Goal: Task Accomplishment & Management: Use online tool/utility

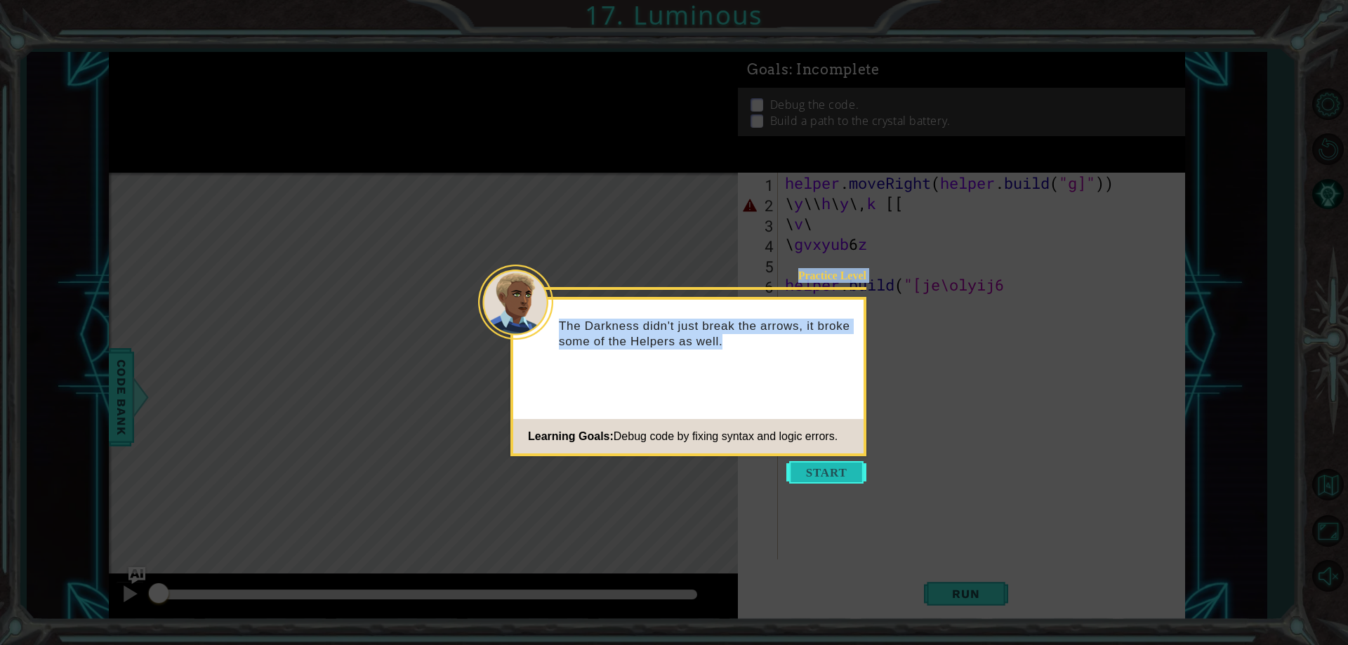
click at [798, 482] on body "1 ההההההההההההההההההההההההההההההההההההההההההההההההההההההההההההההההההההההההההההה…" at bounding box center [674, 322] width 1348 height 645
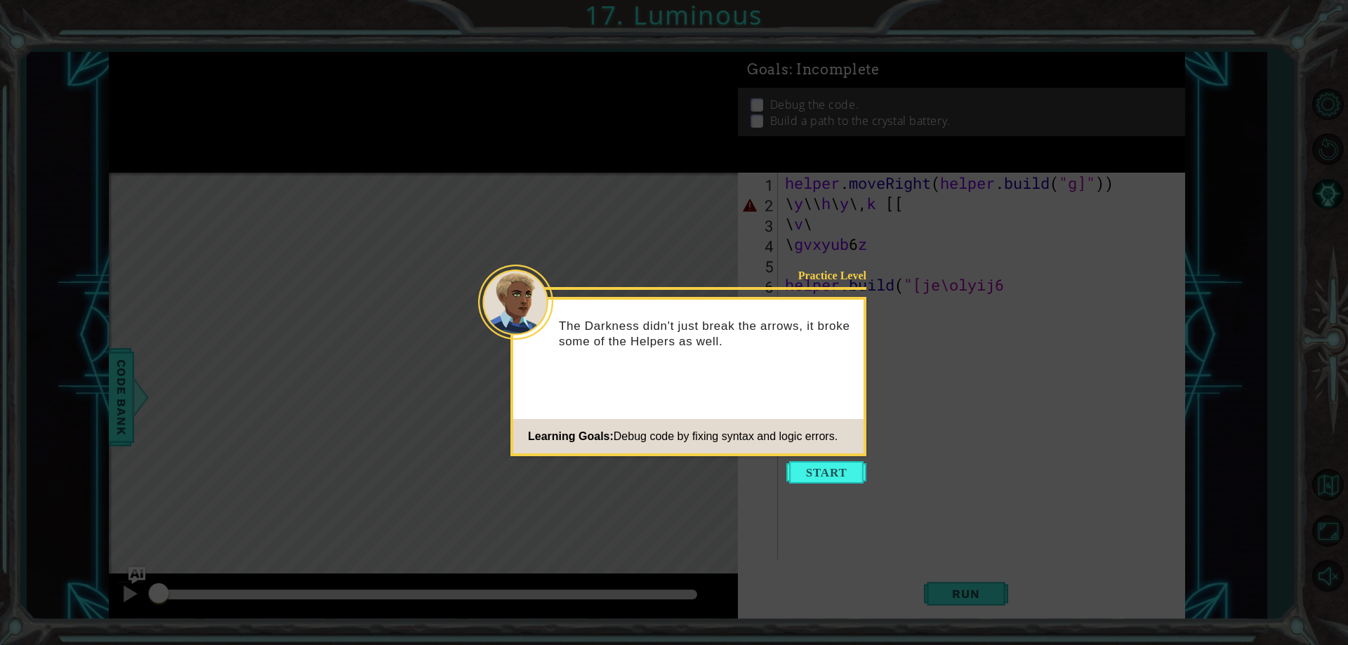
click at [801, 484] on icon at bounding box center [674, 322] width 1348 height 645
click at [802, 484] on icon at bounding box center [674, 322] width 1348 height 645
click at [818, 474] on button "Start" at bounding box center [826, 472] width 80 height 22
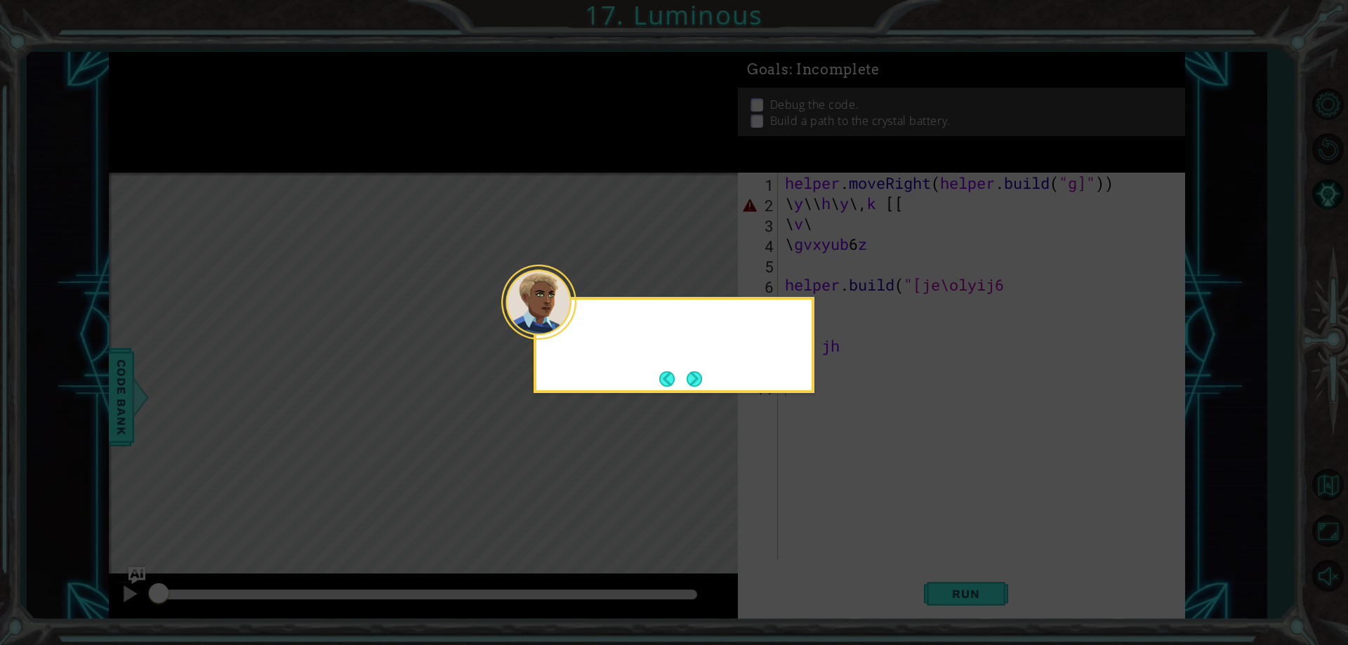
click at [819, 472] on icon at bounding box center [674, 322] width 1348 height 645
click at [661, 380] on div "You can debug the Helper's co" at bounding box center [674, 345] width 281 height 96
click at [662, 380] on button "Back" at bounding box center [672, 378] width 27 height 15
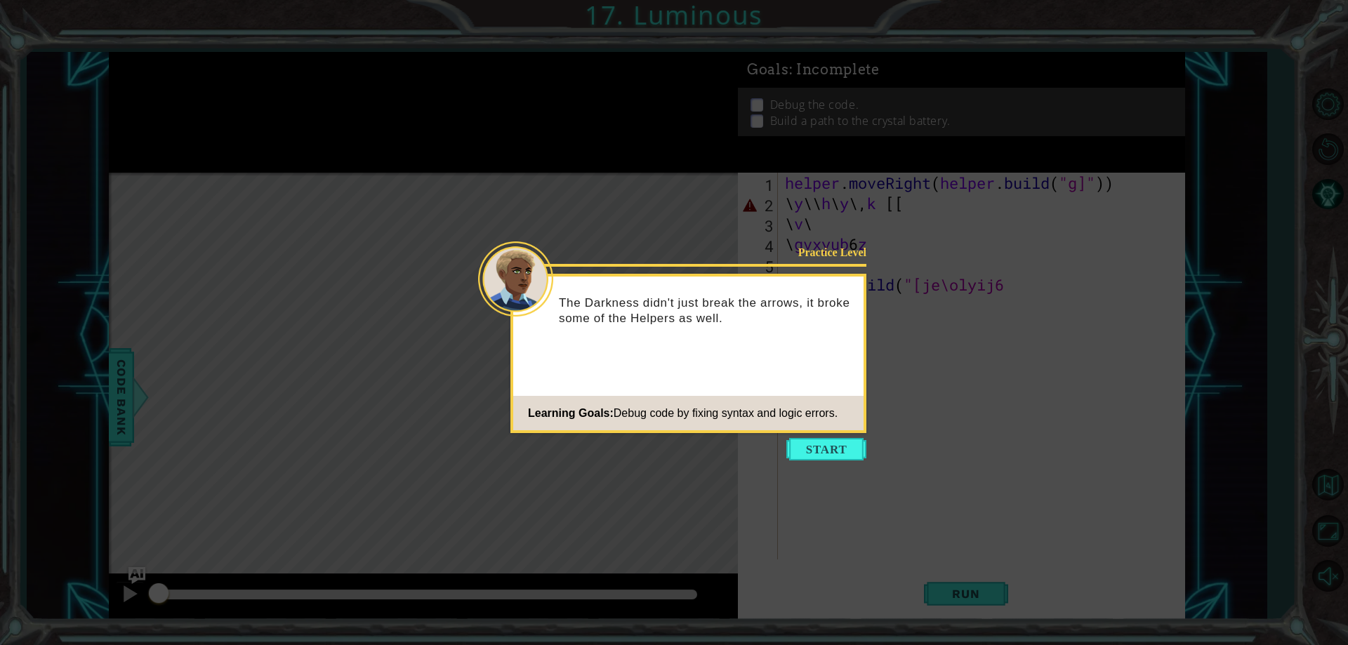
click at [666, 380] on div "Practice Level The Darkness didn't just break the arrows, it broke some of the …" at bounding box center [688, 353] width 356 height 159
drag, startPoint x: 847, startPoint y: 435, endPoint x: 847, endPoint y: 451, distance: 16.8
click at [847, 437] on icon at bounding box center [674, 322] width 1348 height 645
click at [847, 454] on button "Start" at bounding box center [826, 449] width 80 height 22
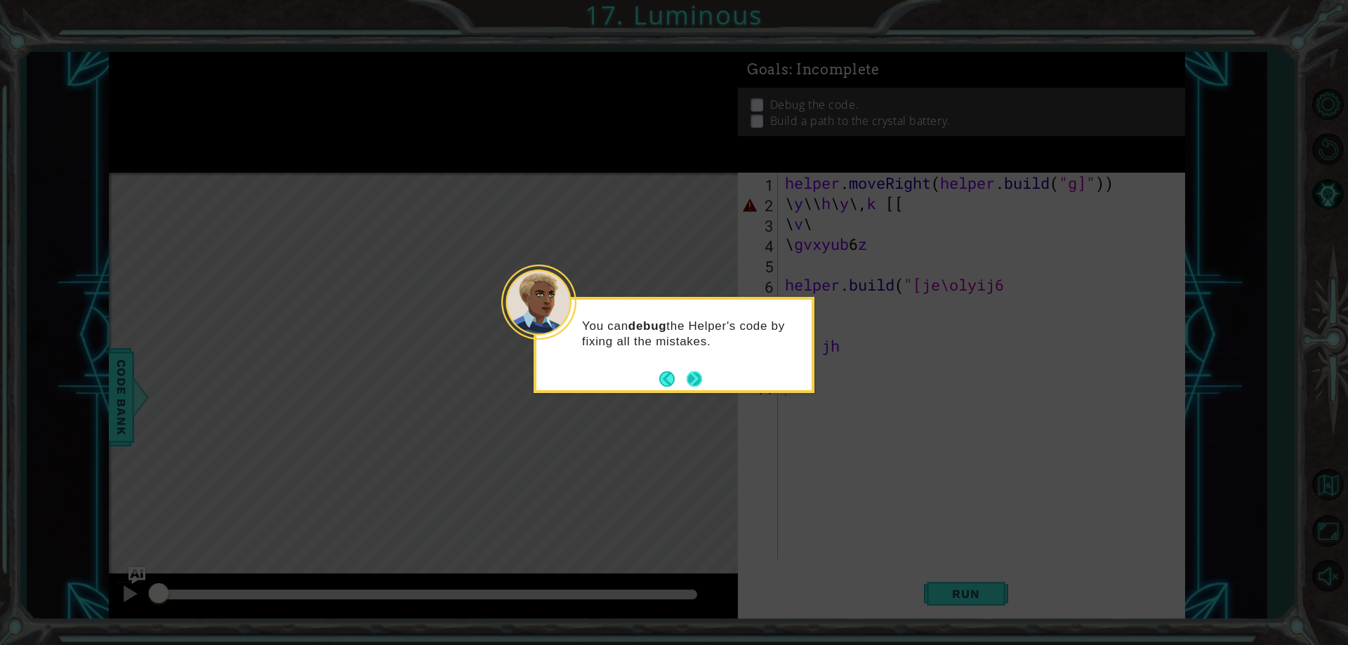
click at [698, 371] on button "Next" at bounding box center [694, 378] width 15 height 15
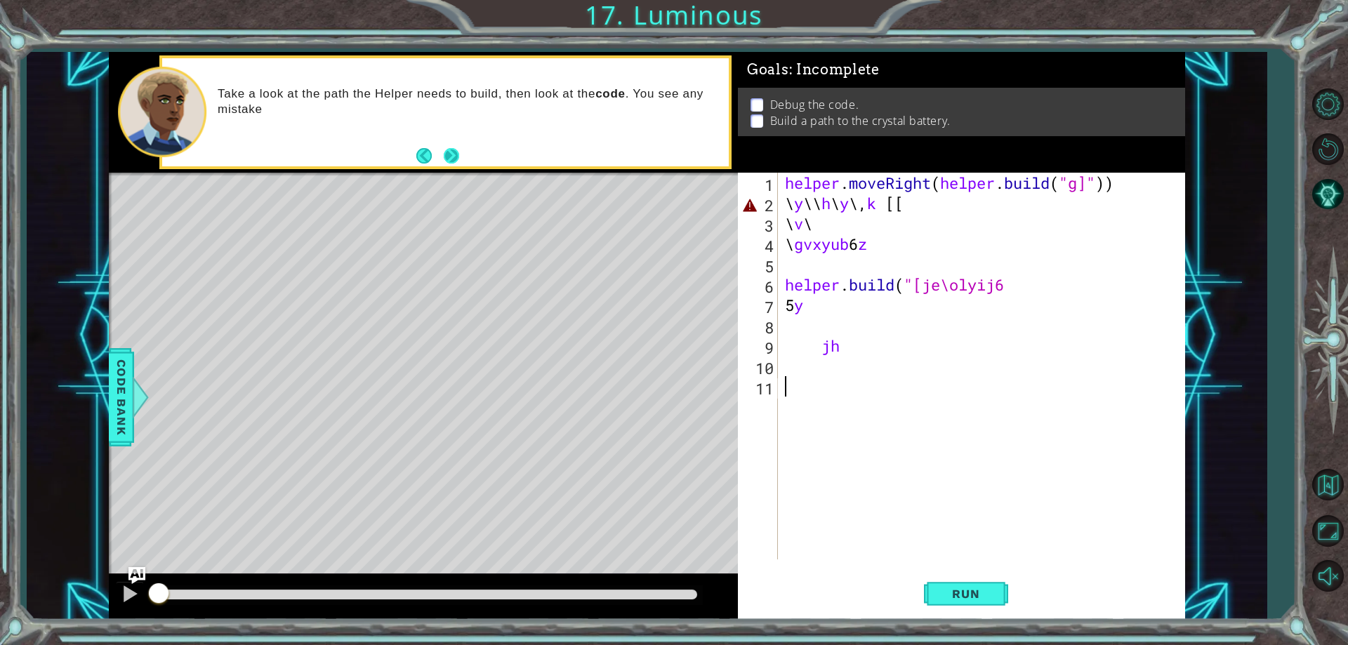
click at [446, 161] on button "Next" at bounding box center [451, 155] width 15 height 15
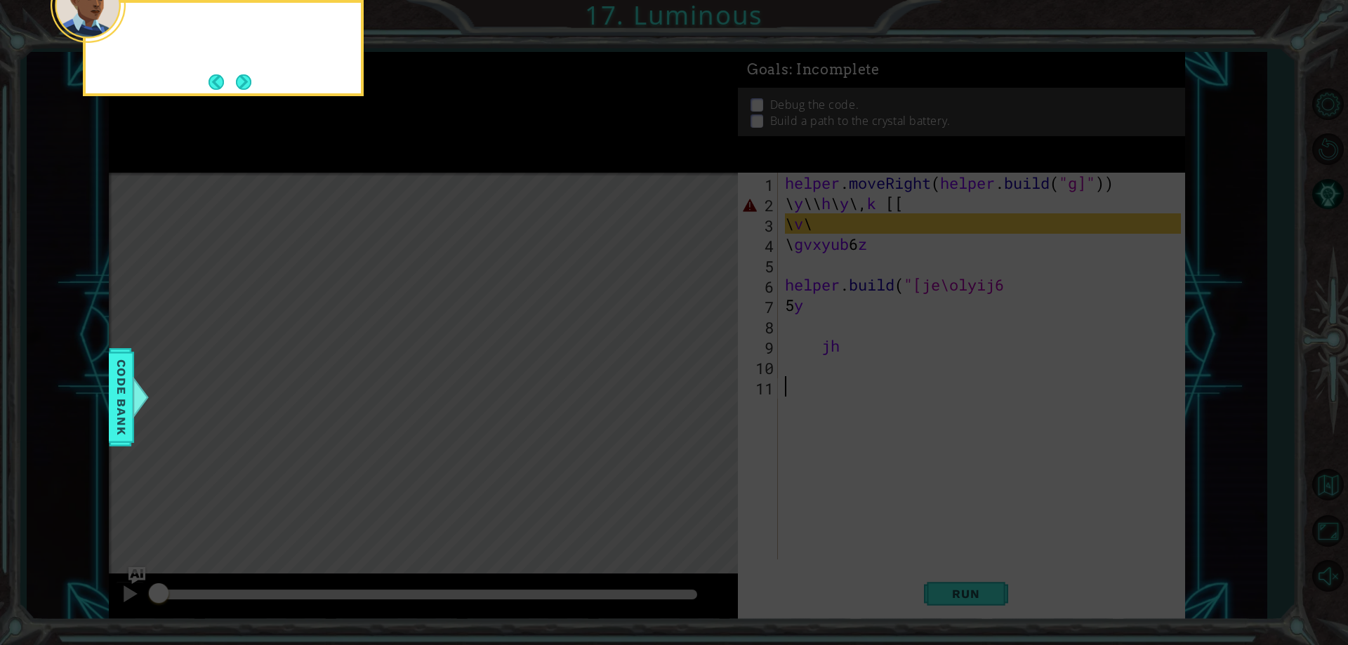
click at [446, 160] on icon at bounding box center [674, 96] width 1348 height 1097
click at [241, 81] on button "Next" at bounding box center [243, 81] width 15 height 15
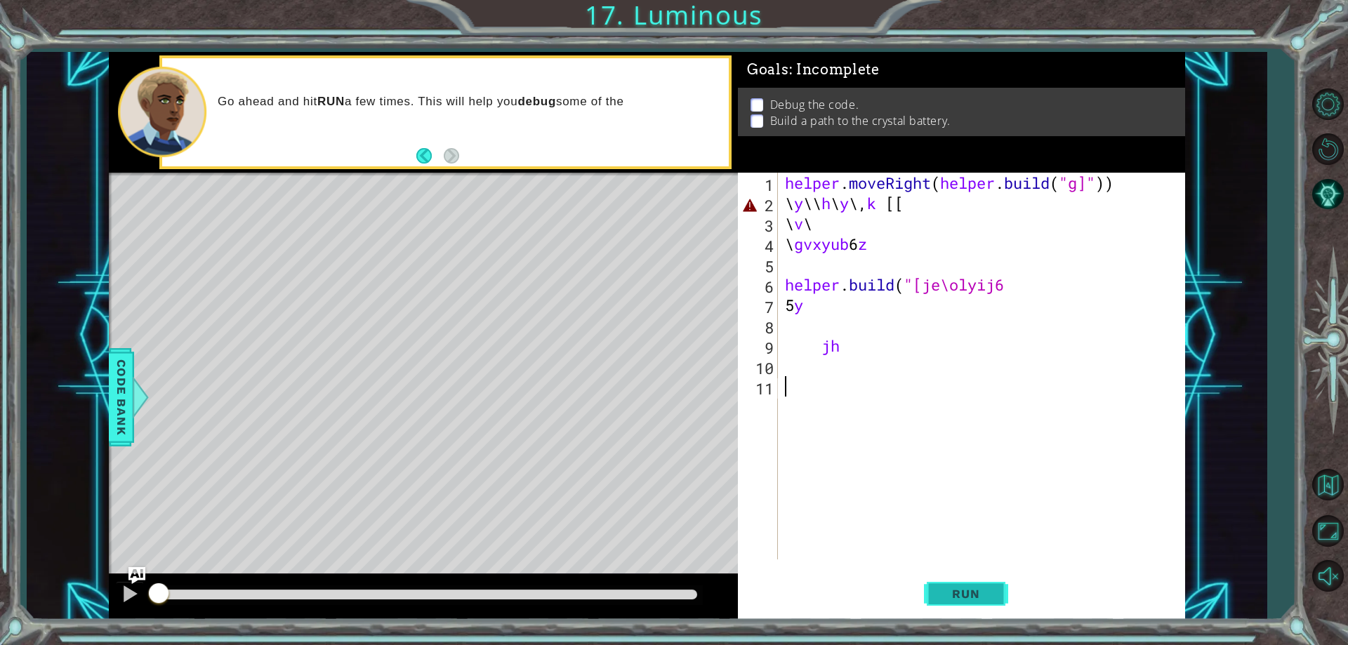
click at [999, 593] on button "Run" at bounding box center [966, 594] width 84 height 45
click at [956, 569] on div "1 2 3 4 5 6 7 8 9 10 11 helper . moveRight ( helper . build ( "g]" )) \ y \\ h …" at bounding box center [961, 396] width 447 height 446
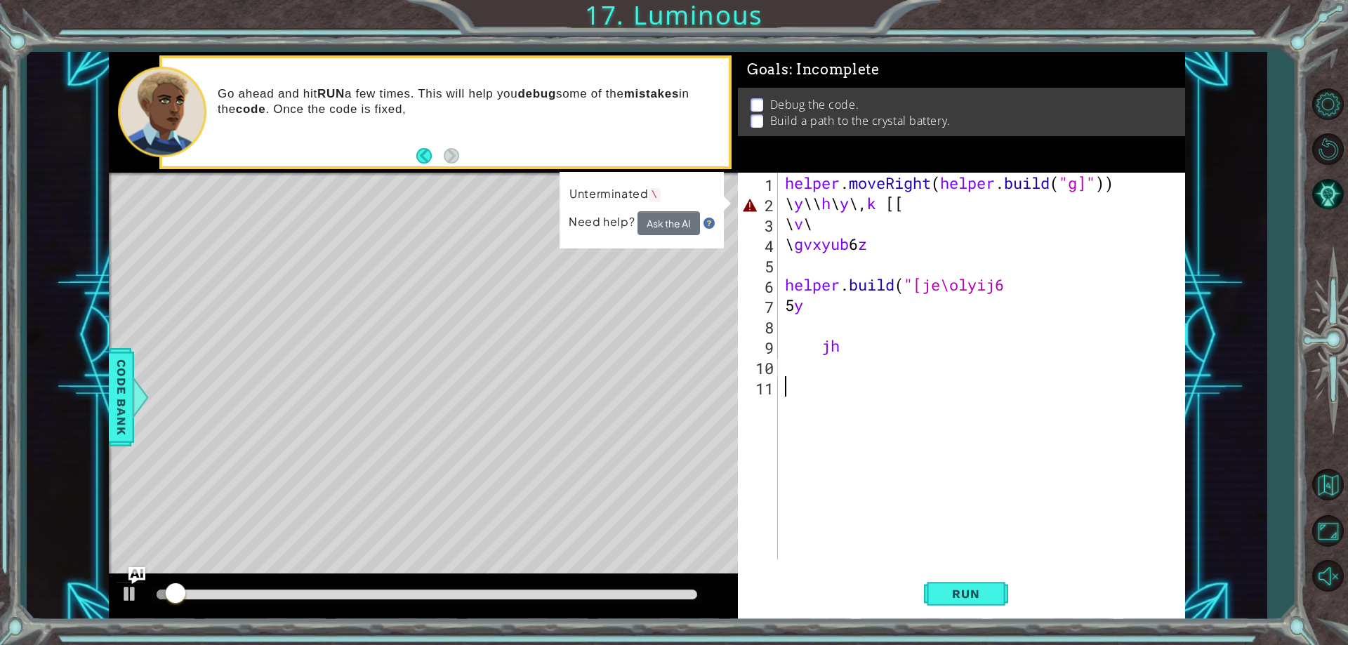
drag, startPoint x: 831, startPoint y: 366, endPoint x: 850, endPoint y: 376, distance: 21.4
click at [832, 368] on div "helper . moveRight ( helper . build ( "g]" )) \ y \\ h \ y \ , k [[ \ v \ \ gvx…" at bounding box center [984, 387] width 405 height 428
click at [870, 376] on div "helper . moveRight ( helper . build ( "g]" )) \ y \\ h \ y \ , k [[ \ v \ \ gvx…" at bounding box center [984, 387] width 405 height 428
drag, startPoint x: 872, startPoint y: 369, endPoint x: 809, endPoint y: 243, distance: 141.3
click at [880, 366] on div "helper . moveRight ( helper . build ( "g]" )) \ y \\ h \ y \ , k [[ \ v \ \ gvx…" at bounding box center [984, 387] width 405 height 428
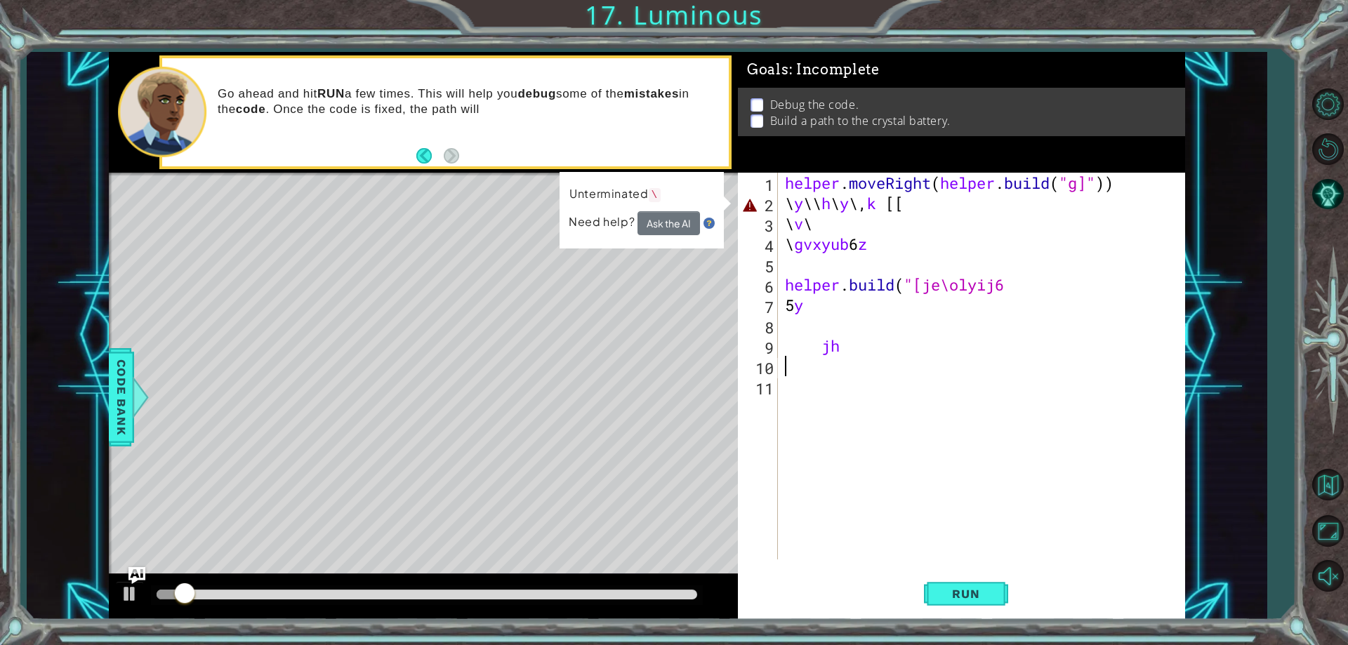
click at [838, 274] on div "helper . moveRight ( helper . build ( "g]" )) \ y \\ h \ y \ , k [[ \ v \ \ gvx…" at bounding box center [984, 387] width 405 height 428
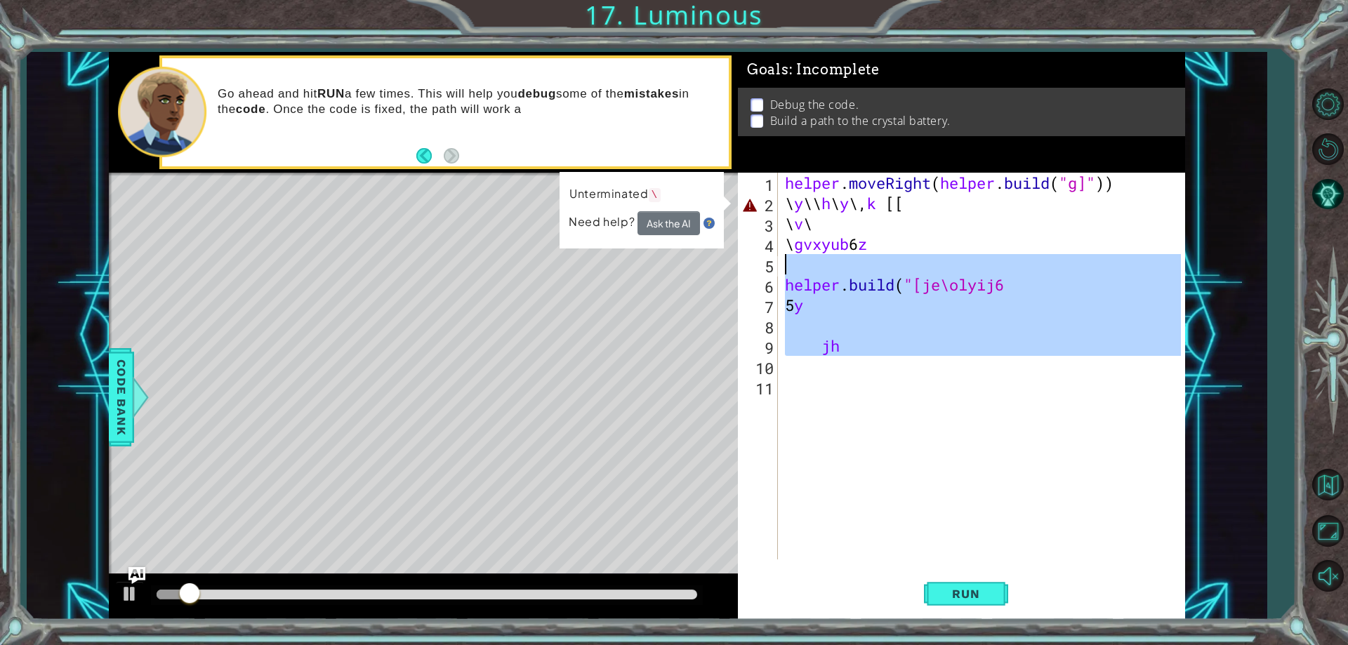
click at [357, 0] on html "1 ההההההההההההההההההההההההההההההההההההההההההההההההההההההההההההההההההההההההההההה…" at bounding box center [674, 322] width 1348 height 645
drag, startPoint x: 860, startPoint y: 181, endPoint x: 800, endPoint y: 241, distance: 85.4
click at [800, 241] on div "Goals : Incomplete Debug the code. Build a path to the crystal battery. [DOMAIN…" at bounding box center [961, 336] width 447 height 568
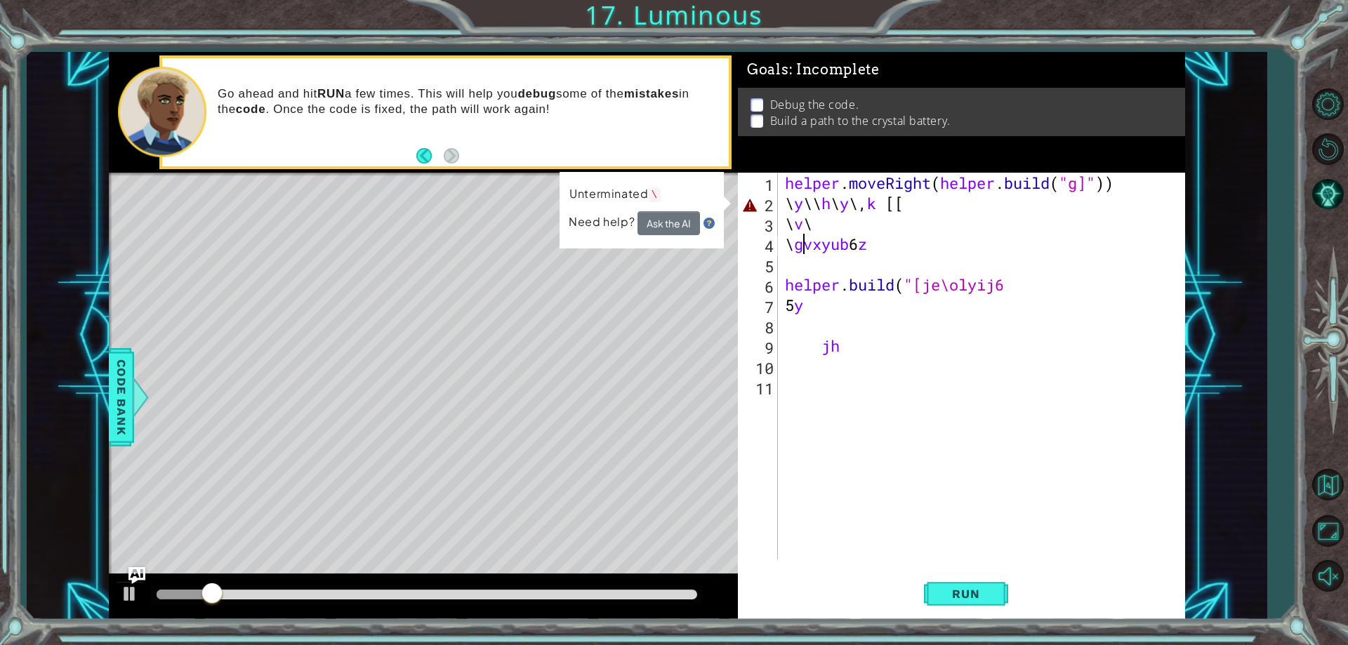
click at [803, 242] on div "helper . moveRight ( helper . build ( "g]" )) \ y \\ h \ y \ , k [[ \ v \ \ gvx…" at bounding box center [984, 387] width 405 height 428
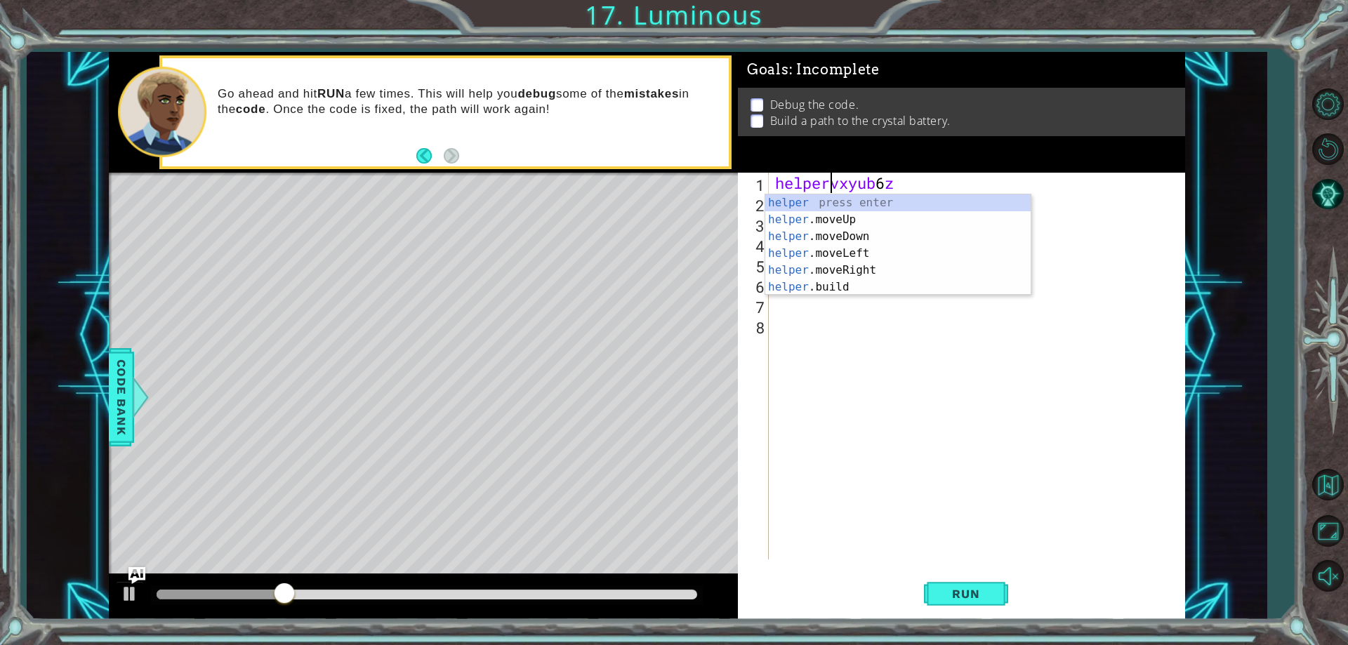
type textarea "vxyub 6z"
type textarea "hevxyub 6z"
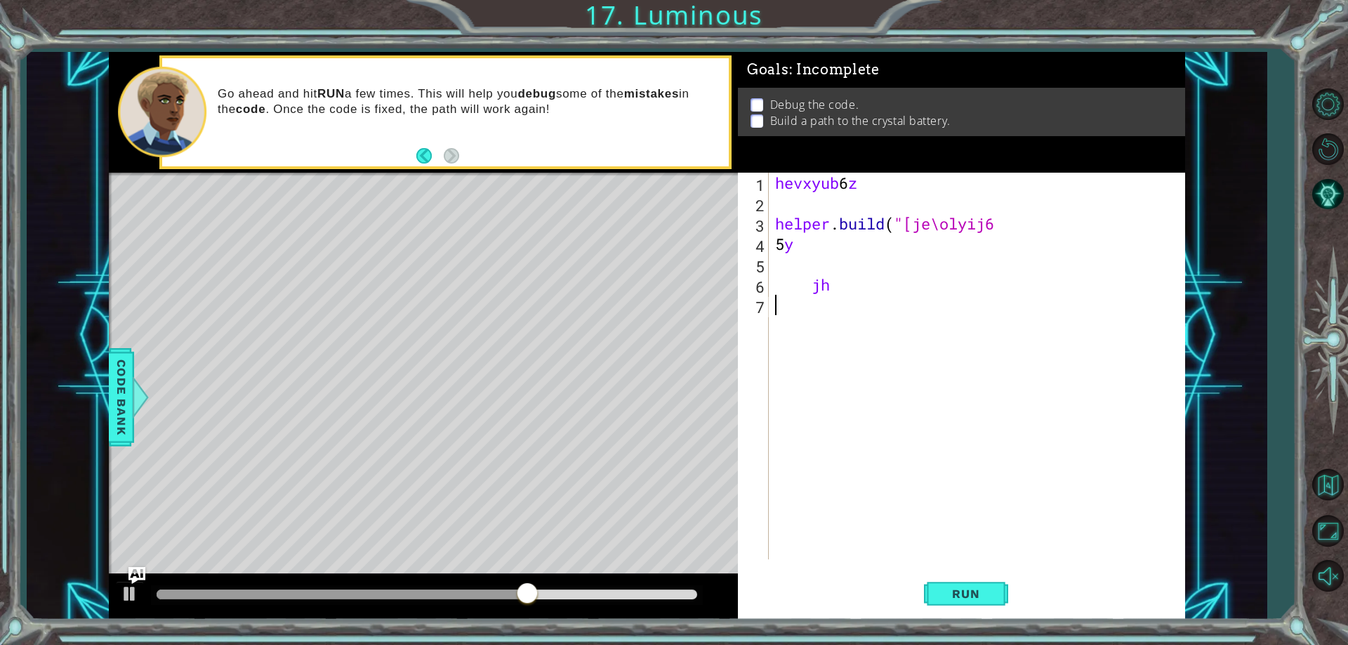
type textarea "j"
type textarea "5"
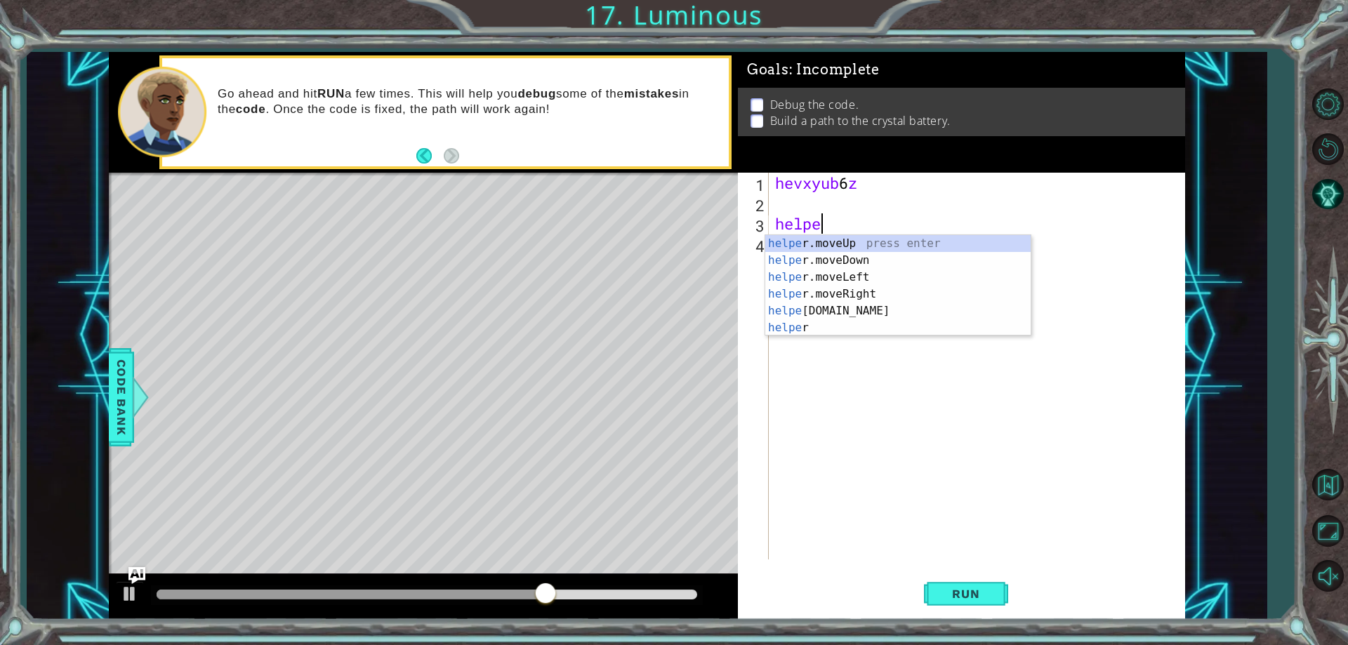
type textarea "h"
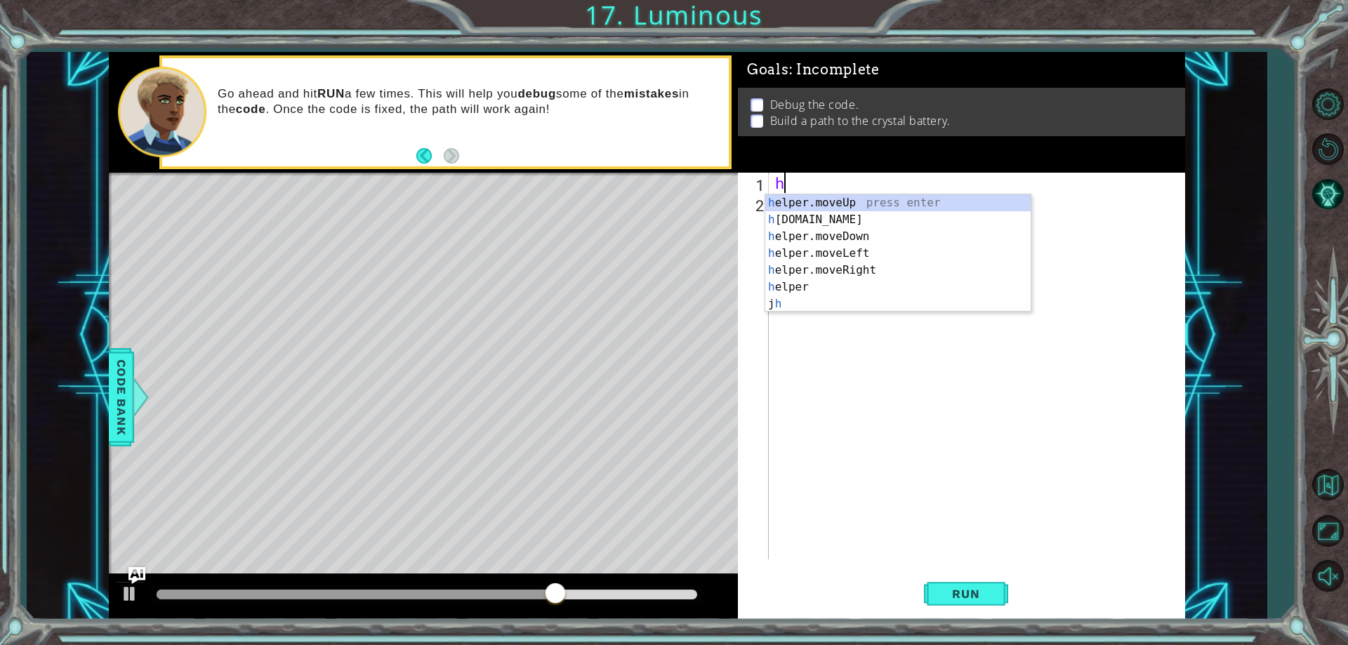
type textarea "h"
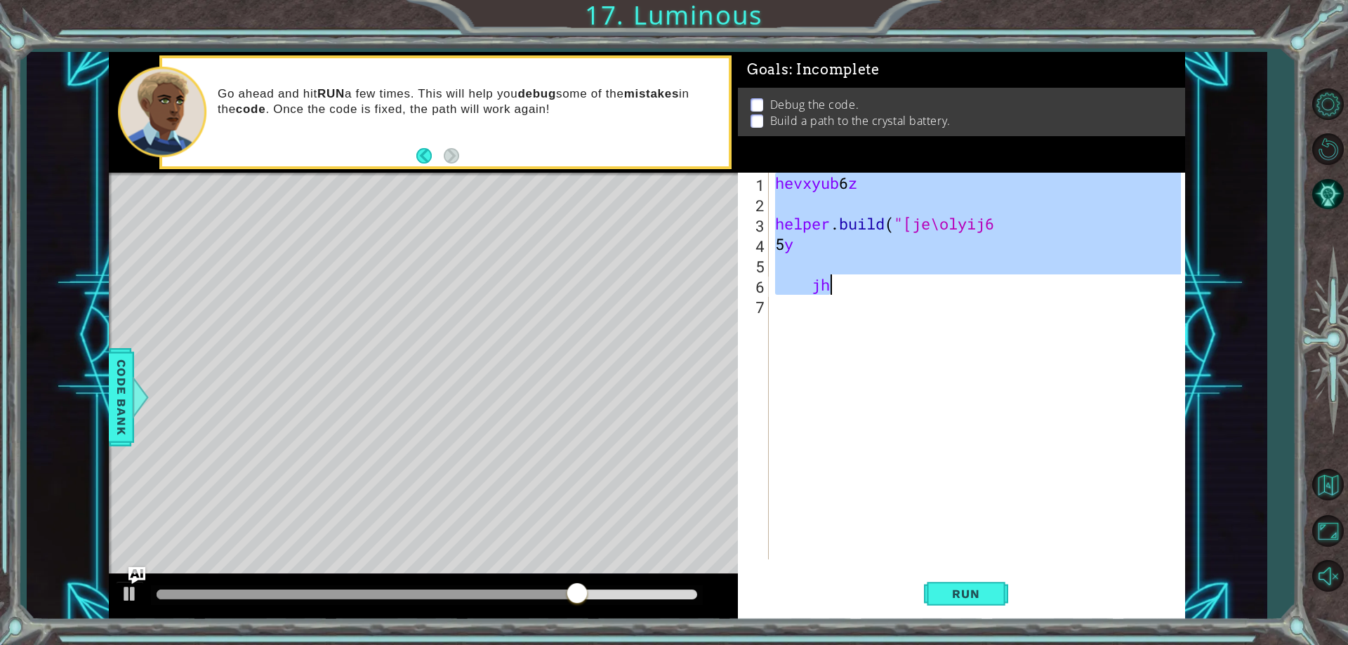
type textarea "jh"
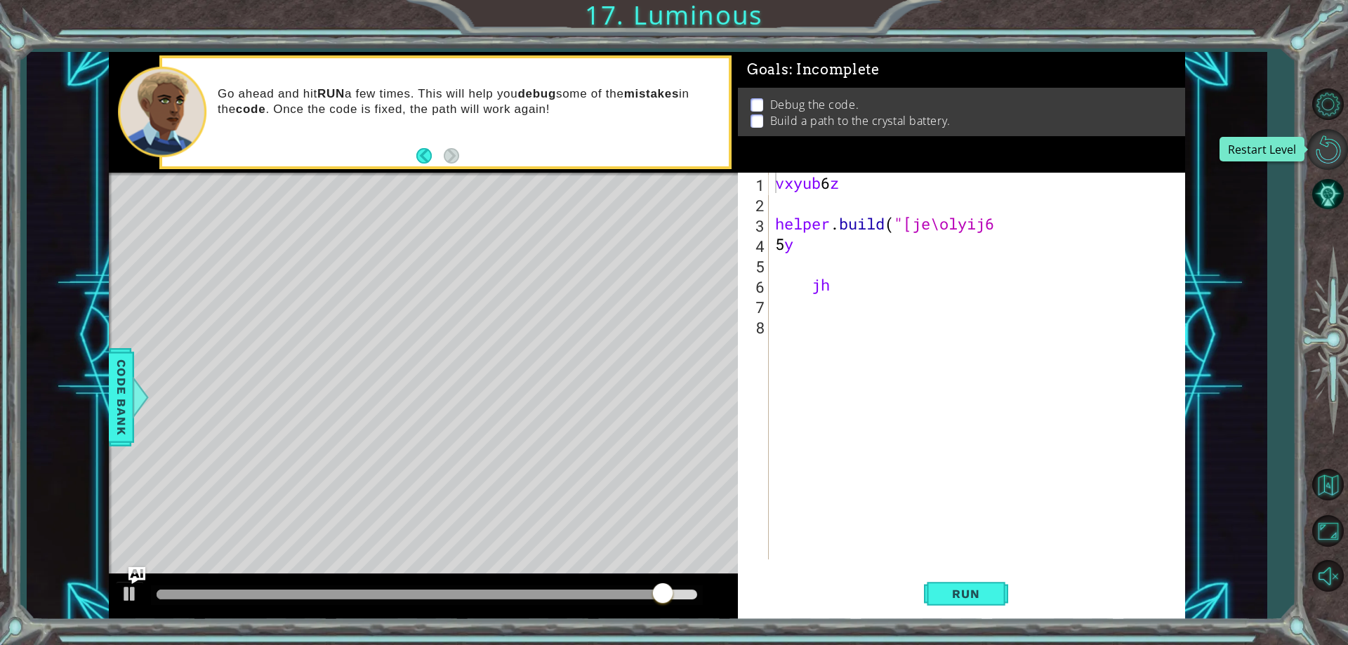
click at [1347, 150] on button "Restart Level" at bounding box center [1327, 149] width 41 height 41
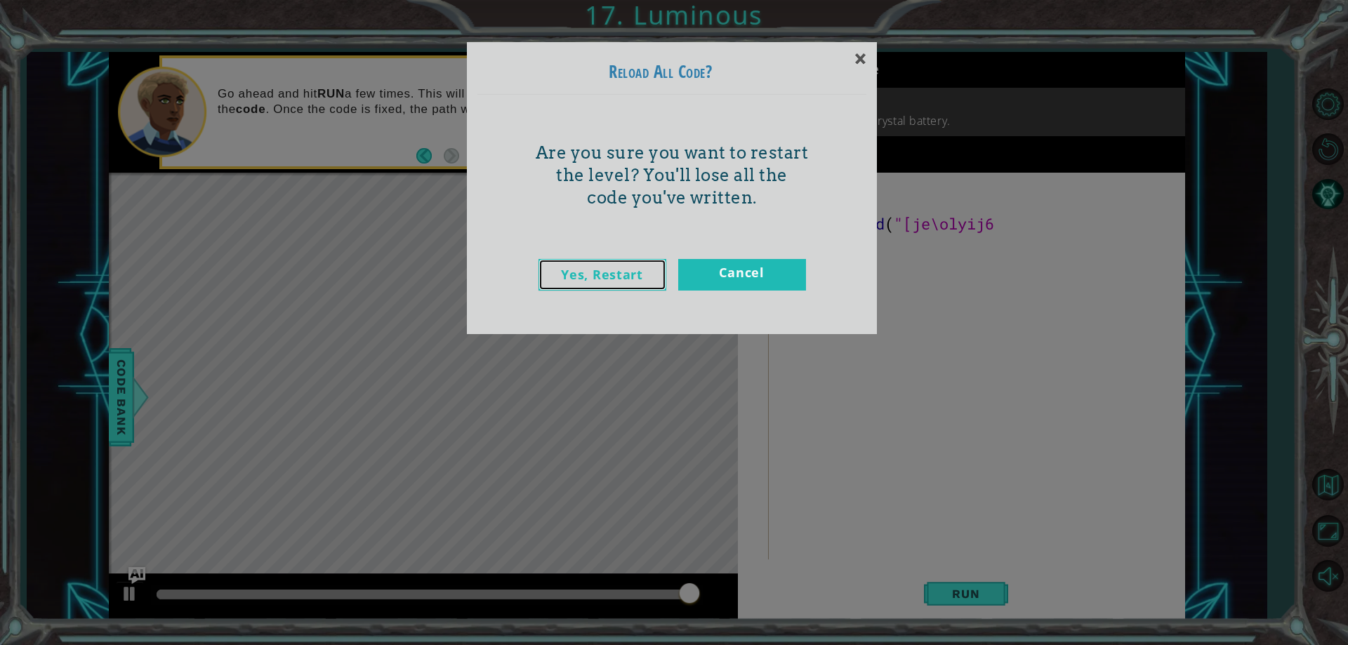
click at [630, 268] on link "Yes, Restart" at bounding box center [602, 275] width 128 height 32
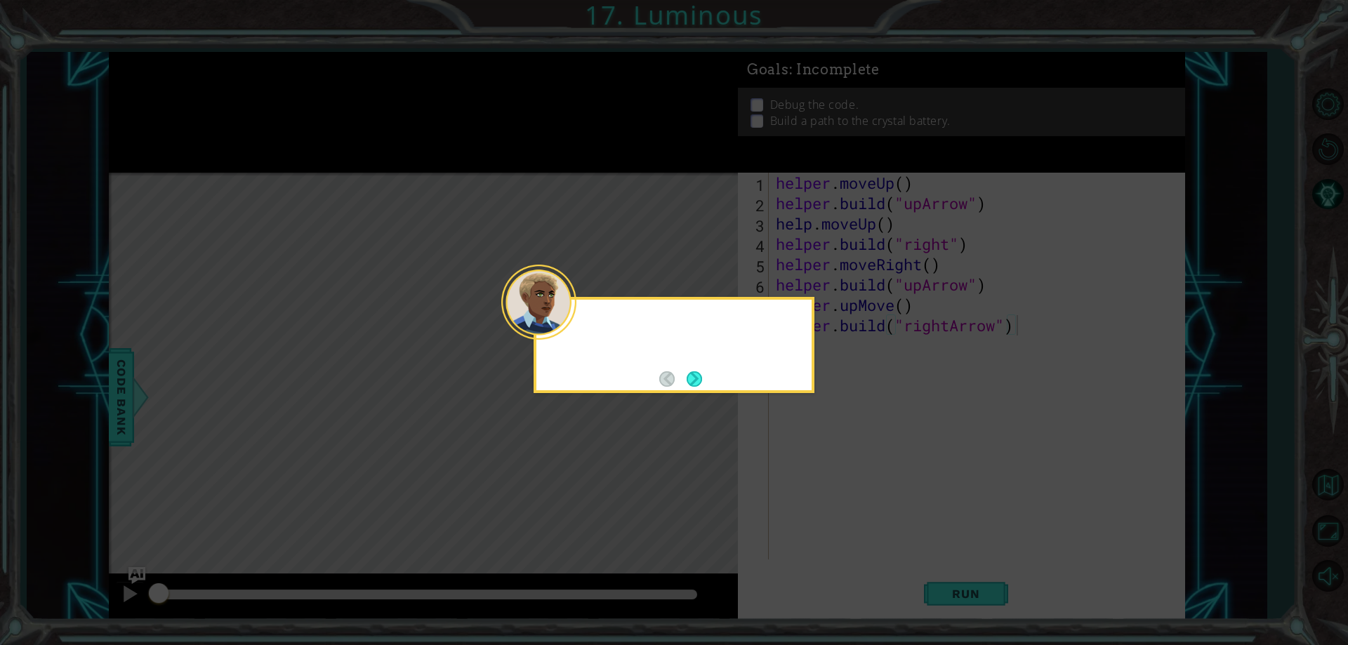
type textarea "[DOMAIN_NAME]("rightArrow")"
click at [696, 388] on footer at bounding box center [680, 379] width 43 height 21
drag, startPoint x: 713, startPoint y: 394, endPoint x: 699, endPoint y: 384, distance: 17.7
click at [703, 385] on body "1 ההההההההההההההההההההההההההההההההההההההההההההההההההההההההההההההההההההההההההההה…" at bounding box center [674, 322] width 1348 height 645
click at [699, 384] on button "Next" at bounding box center [695, 379] width 16 height 16
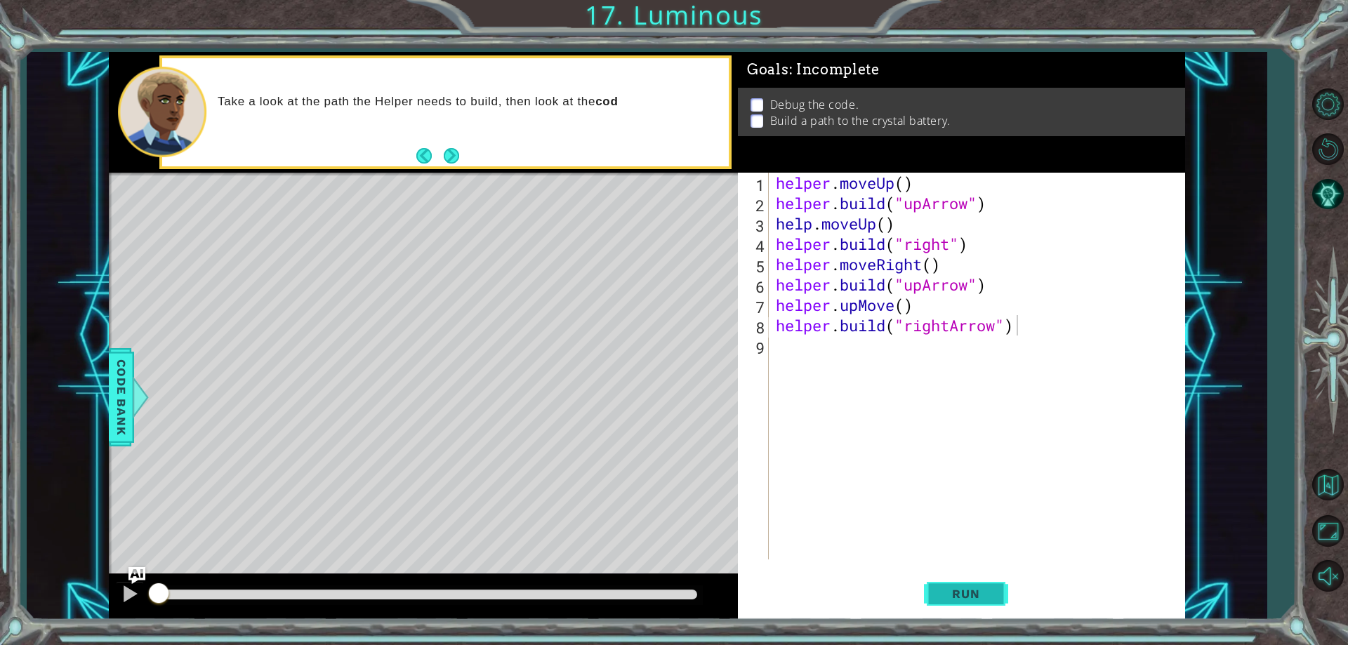
click at [932, 578] on button "Run" at bounding box center [966, 594] width 84 height 45
click at [930, 588] on button "Run" at bounding box center [966, 594] width 84 height 45
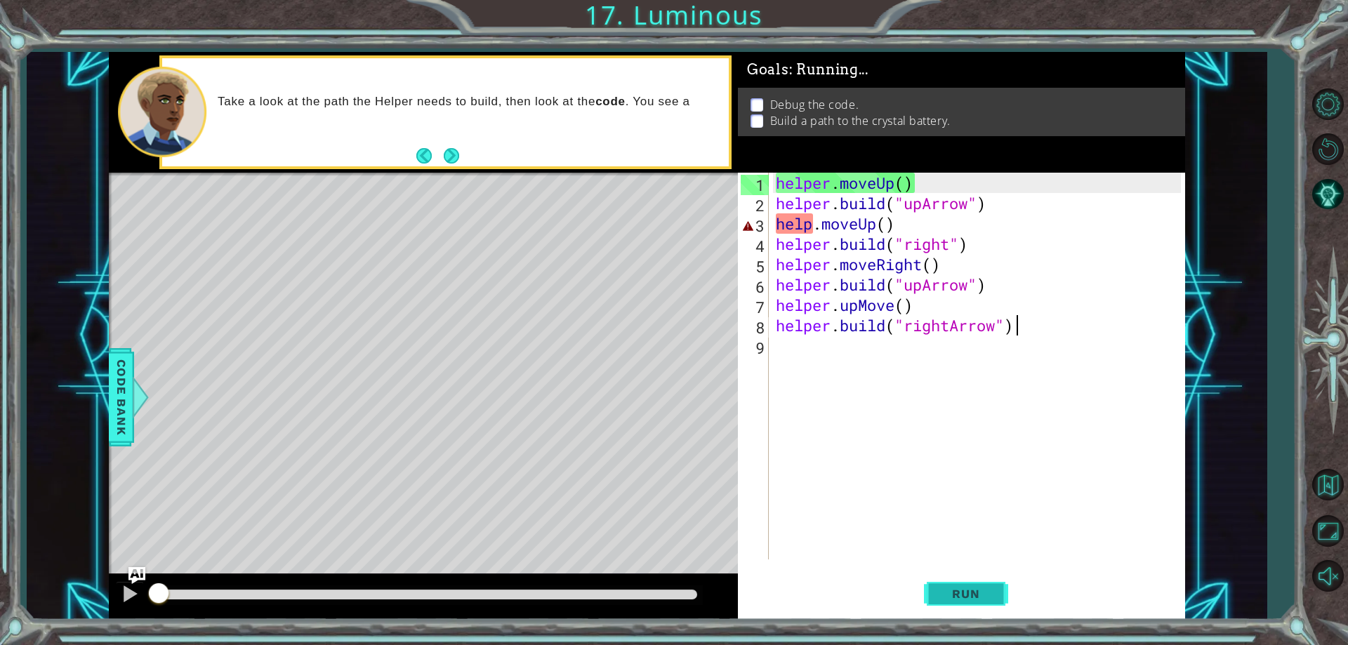
click at [929, 590] on button "Run" at bounding box center [966, 594] width 84 height 45
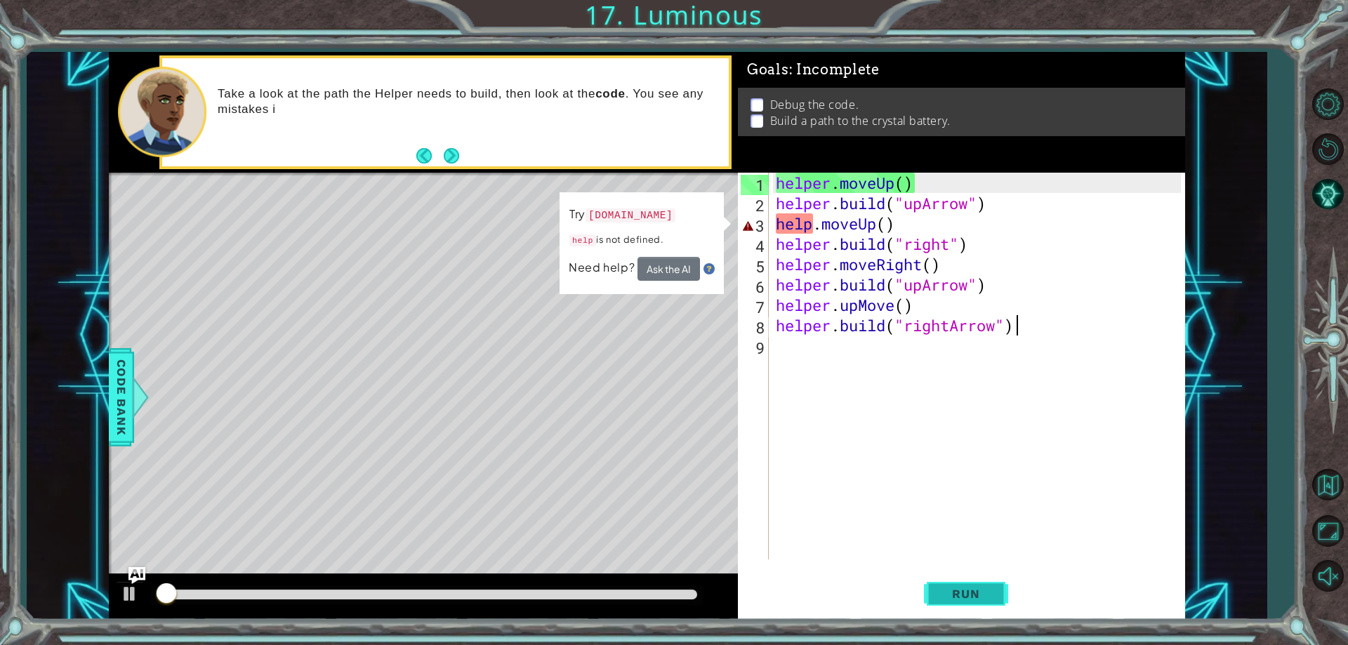
click at [929, 598] on button "Run" at bounding box center [966, 594] width 84 height 45
drag, startPoint x: 809, startPoint y: 464, endPoint x: 850, endPoint y: 460, distance: 40.9
click at [810, 464] on div "helper . moveUp ( ) helper . build ( "upArrow" ) help . moveUp ( ) helper . bui…" at bounding box center [980, 387] width 414 height 428
click at [843, 460] on div "helper . moveUp ( ) helper . build ( "upArrow" ) help . moveUp ( ) helper . bui…" at bounding box center [980, 387] width 414 height 428
drag, startPoint x: 815, startPoint y: 220, endPoint x: 842, endPoint y: 221, distance: 27.4
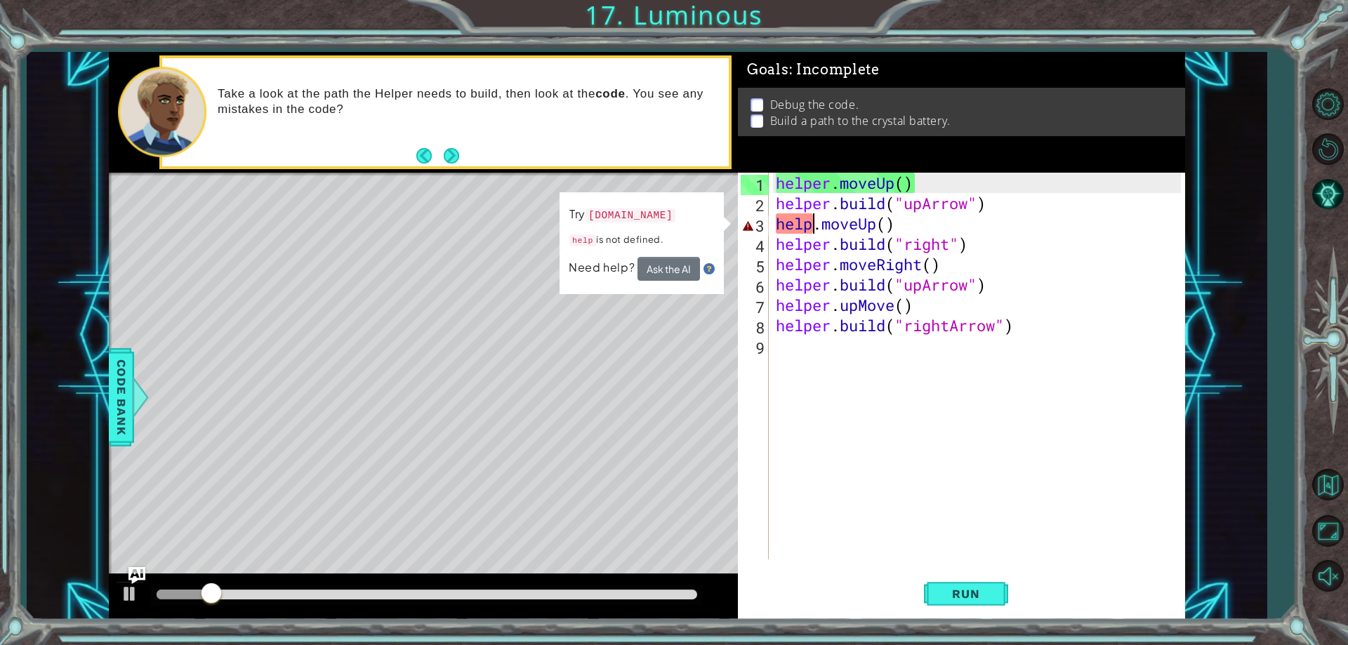
click at [814, 222] on div "helper . moveUp ( ) helper . build ( "upArrow" ) help . moveUp ( ) helper . bui…" at bounding box center [980, 387] width 414 height 428
click at [826, 225] on div "helper . moveUp ( ) helper . build ( "upArrow" ) help . moveUp ( ) helper . bui…" at bounding box center [980, 387] width 414 height 428
click at [823, 226] on div "helper . moveUp ( ) helper . build ( "upArrow" ) help . moveUp ( ) helper . bui…" at bounding box center [980, 387] width 414 height 428
click at [824, 228] on div "helper . moveUp ( ) helper . build ( "upArrow" ) help . moveUp ( ) helper . bui…" at bounding box center [976, 366] width 407 height 387
click at [824, 228] on div "helper . moveUp ( ) helper . build ( "upArrow" ) help . moveUp ( ) helper . bui…" at bounding box center [980, 387] width 414 height 428
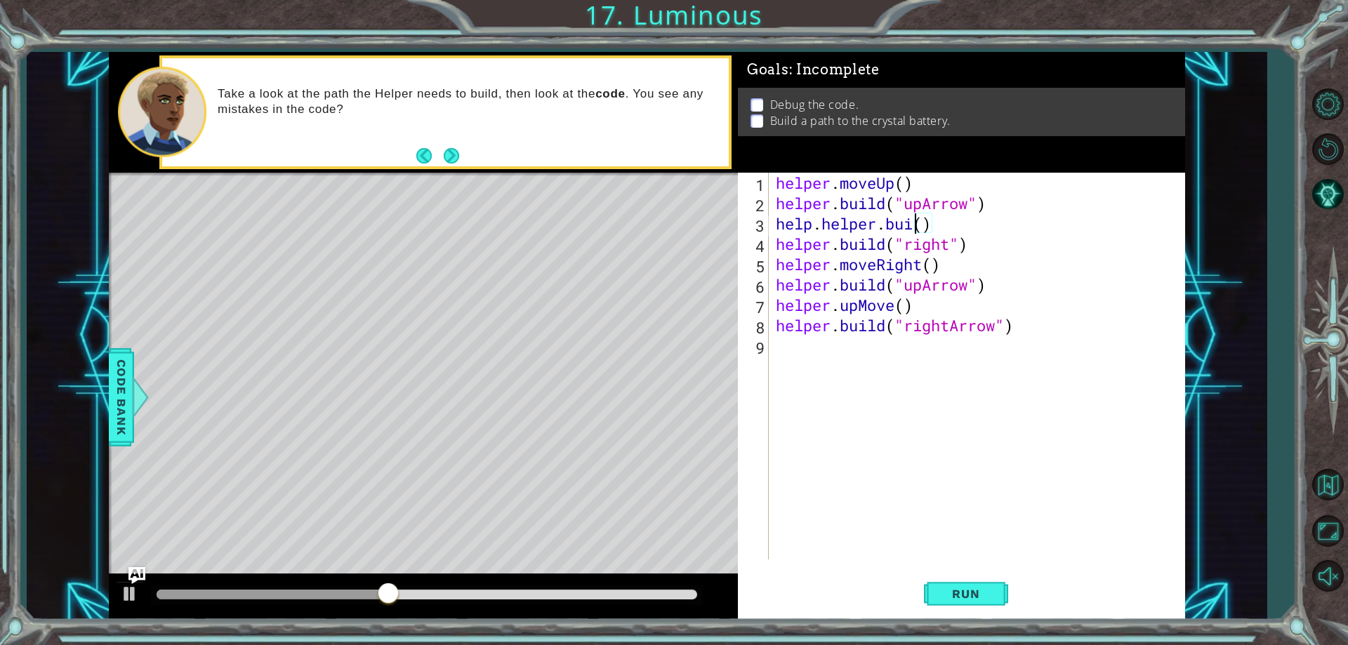
scroll to position [0, 7]
click at [967, 595] on span "Run" at bounding box center [965, 594] width 55 height 14
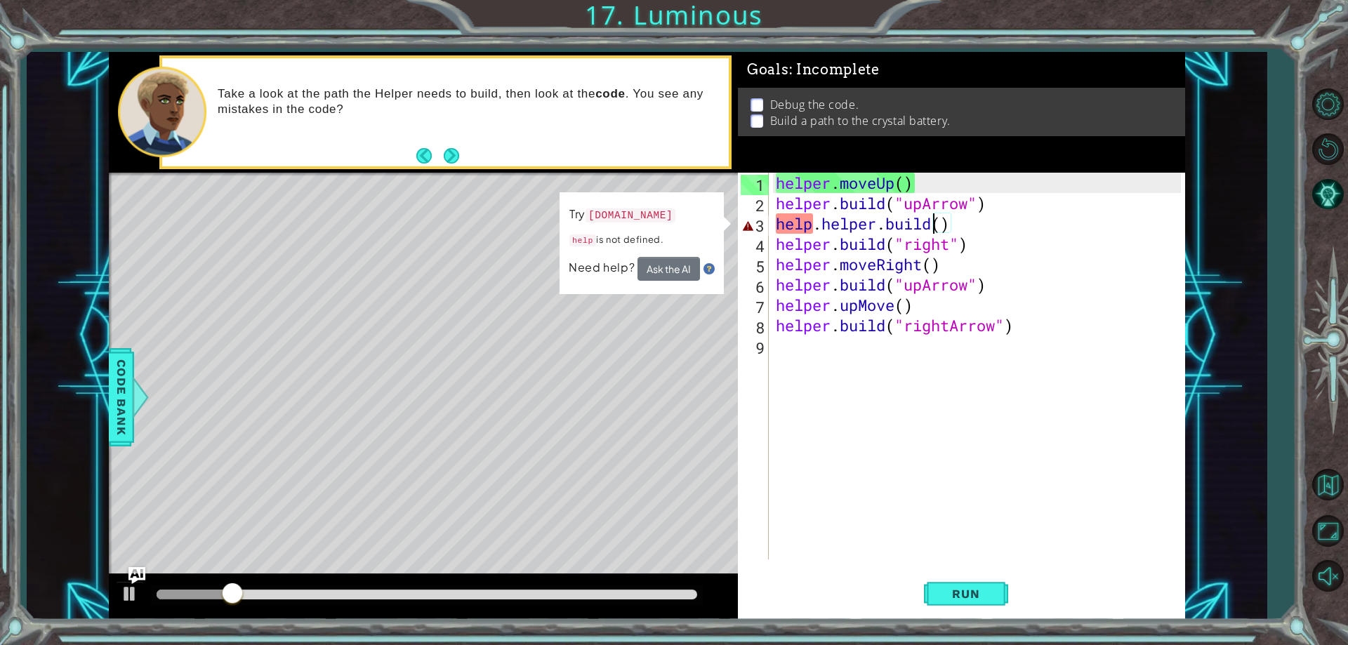
click at [814, 224] on div "helper . moveUp ( ) helper . build ( "upArrow" ) help . helper . build ( ) help…" at bounding box center [980, 387] width 414 height 428
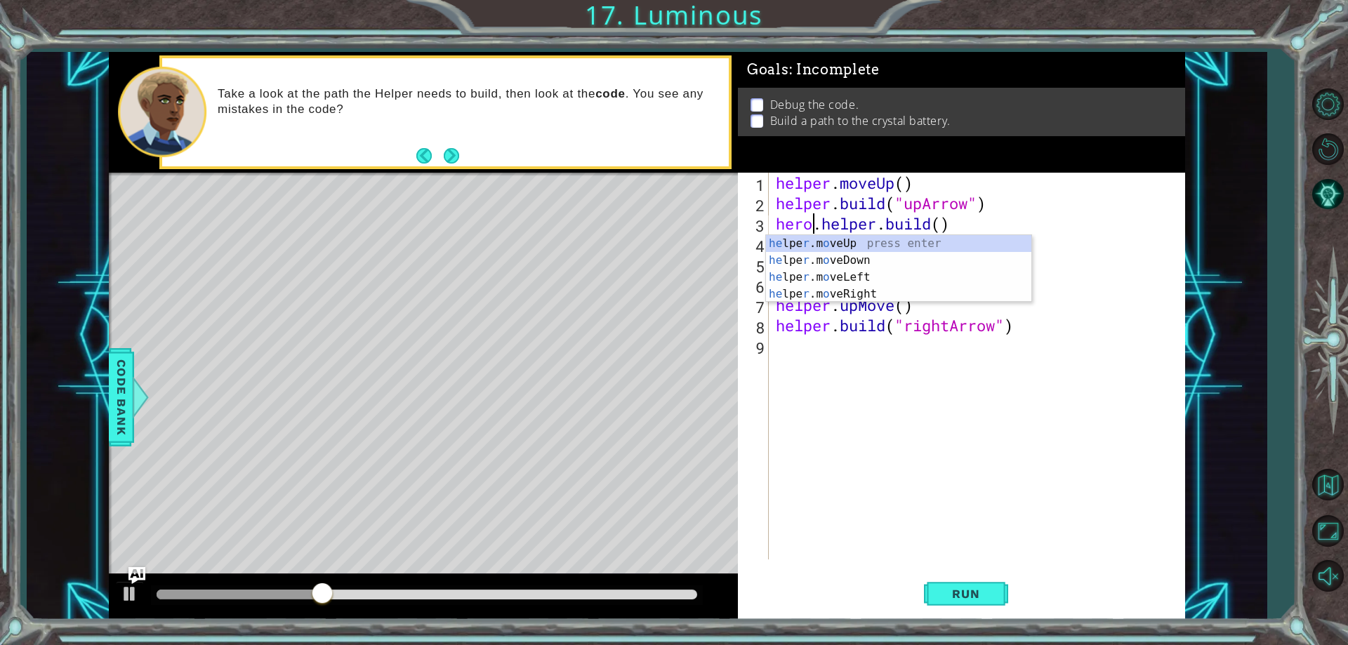
scroll to position [0, 2]
click at [954, 602] on button "Run" at bounding box center [966, 594] width 84 height 45
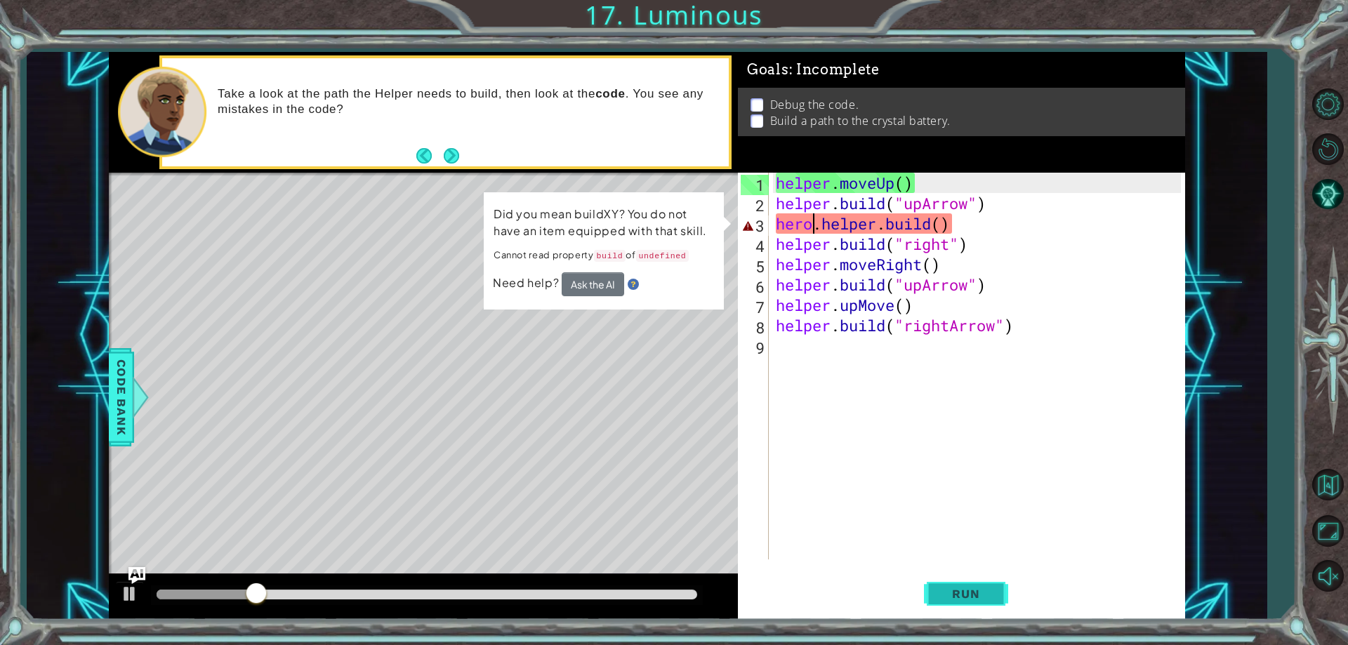
click at [986, 604] on button "Run" at bounding box center [966, 594] width 84 height 45
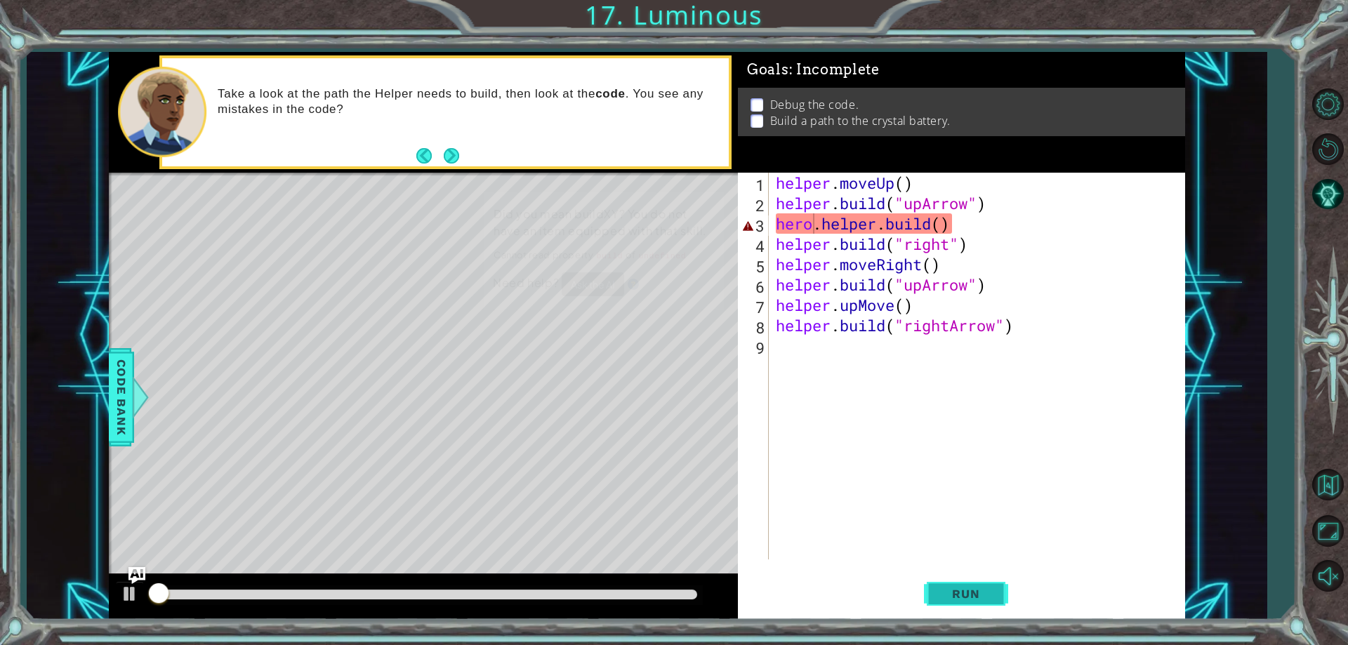
click at [986, 603] on button "Run" at bounding box center [966, 594] width 84 height 45
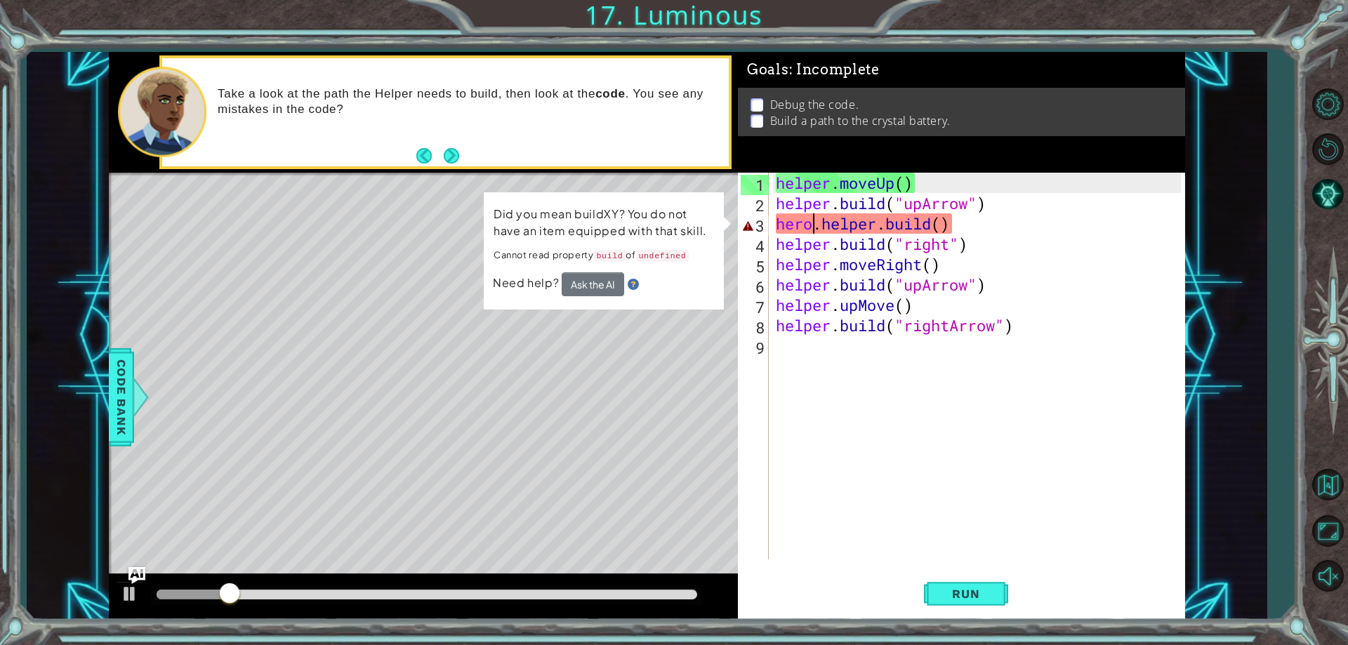
click at [929, 229] on div "helper . moveUp ( ) helper . build ( "upArrow" ) hero . helper . build ( ) help…" at bounding box center [980, 387] width 414 height 428
click at [928, 228] on div "helper . moveUp ( ) helper . build ( "upArrow" ) hero . helper . build ( ) help…" at bounding box center [980, 387] width 414 height 428
click at [932, 225] on div "helper . moveUp ( ) helper . build ( "upArrow" ) hero . helper . build ( ) help…" at bounding box center [976, 366] width 407 height 387
click at [931, 225] on div "helper . moveUp ( ) helper . build ( "upArrow" ) hero . helper . build ( ) help…" at bounding box center [980, 387] width 414 height 428
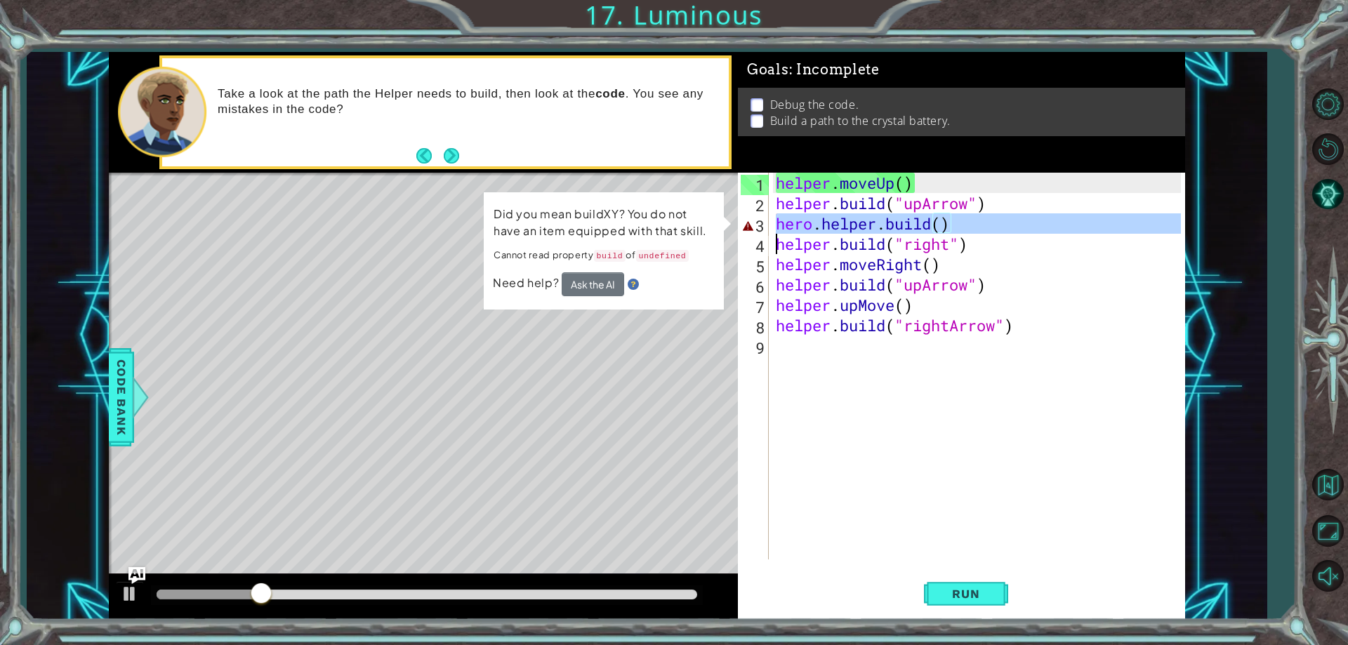
click at [931, 225] on div "helper . moveUp ( ) helper . build ( "upArrow" ) hero . helper . build ( ) help…" at bounding box center [980, 387] width 414 height 428
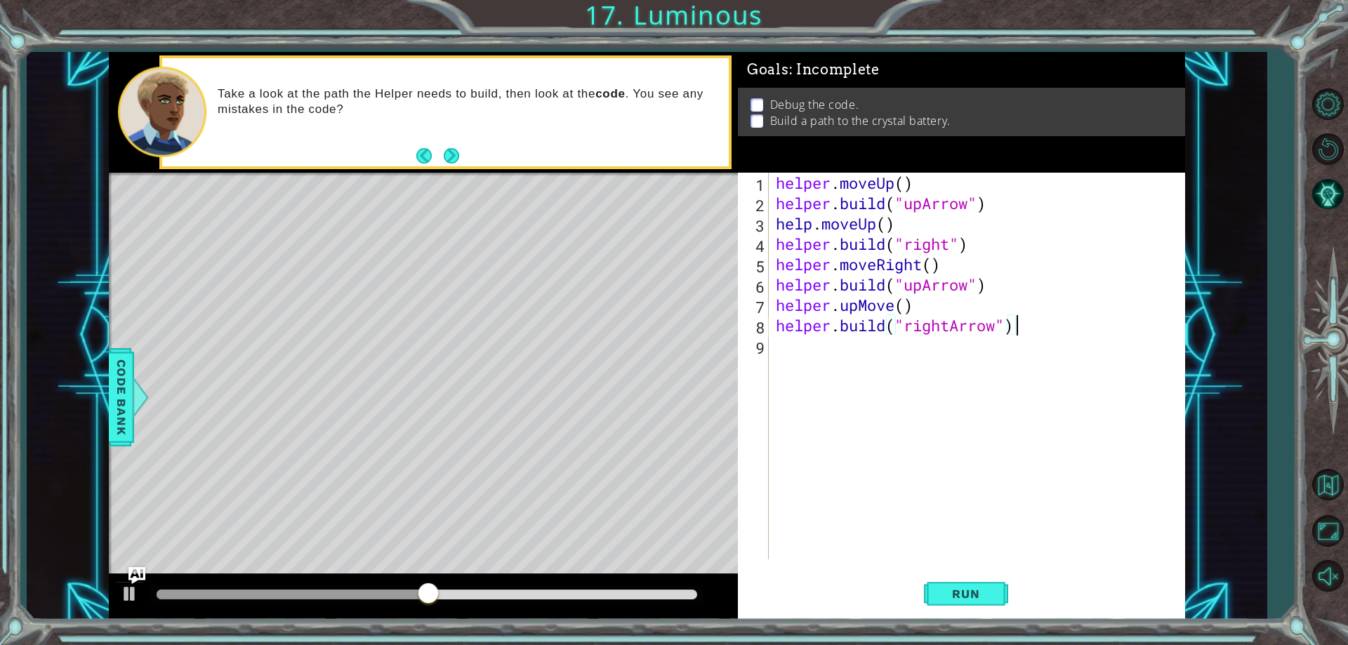
drag, startPoint x: 968, startPoint y: 590, endPoint x: 983, endPoint y: 557, distance: 36.8
click at [977, 577] on button "Run" at bounding box center [966, 594] width 84 height 45
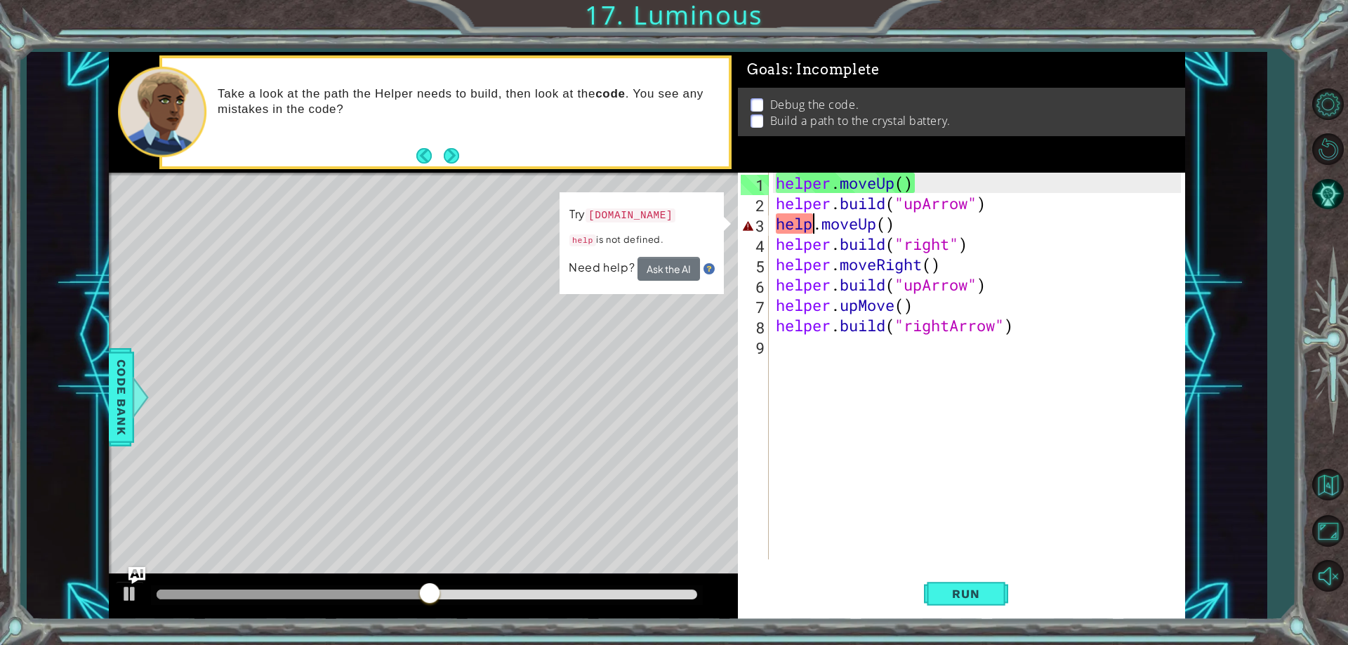
click at [809, 227] on div "helper . moveUp ( ) helper . build ( "upArrow" ) help . moveUp ( ) helper . bui…" at bounding box center [980, 387] width 414 height 428
click at [808, 228] on div "helper . moveUp ( ) helper . build ( "upArrow" ) help . moveUp ( ) helper . bui…" at bounding box center [980, 387] width 414 height 428
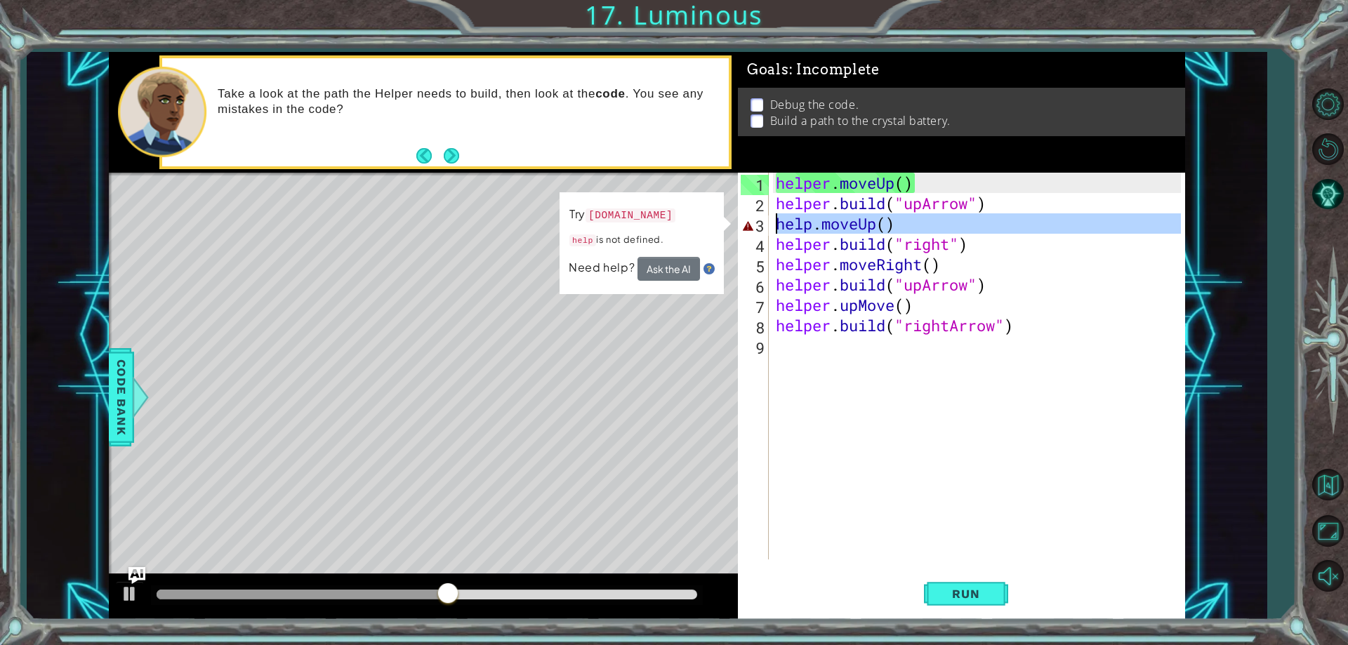
click at [813, 228] on div "helper . moveUp ( ) helper . build ( "upArrow" ) help . moveUp ( ) helper . bui…" at bounding box center [976, 366] width 407 height 387
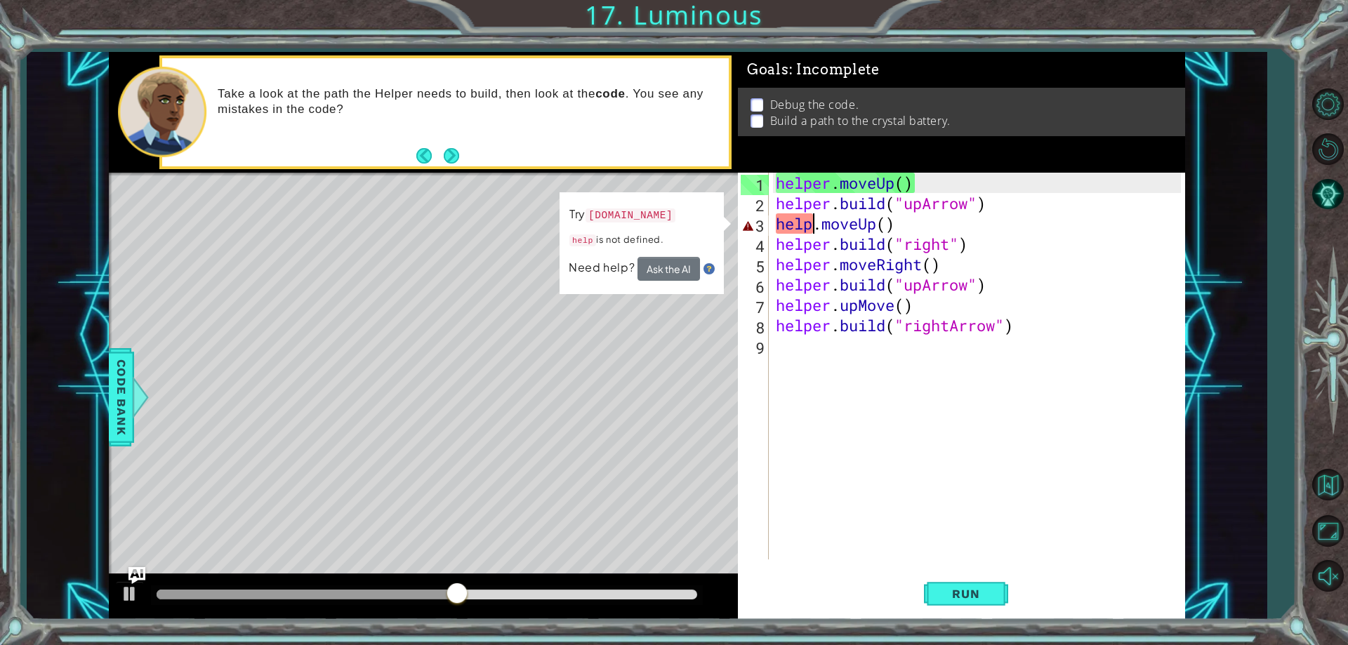
click at [810, 225] on div "helper . moveUp ( ) helper . build ( "upArrow" ) help . moveUp ( ) helper . bui…" at bounding box center [980, 387] width 414 height 428
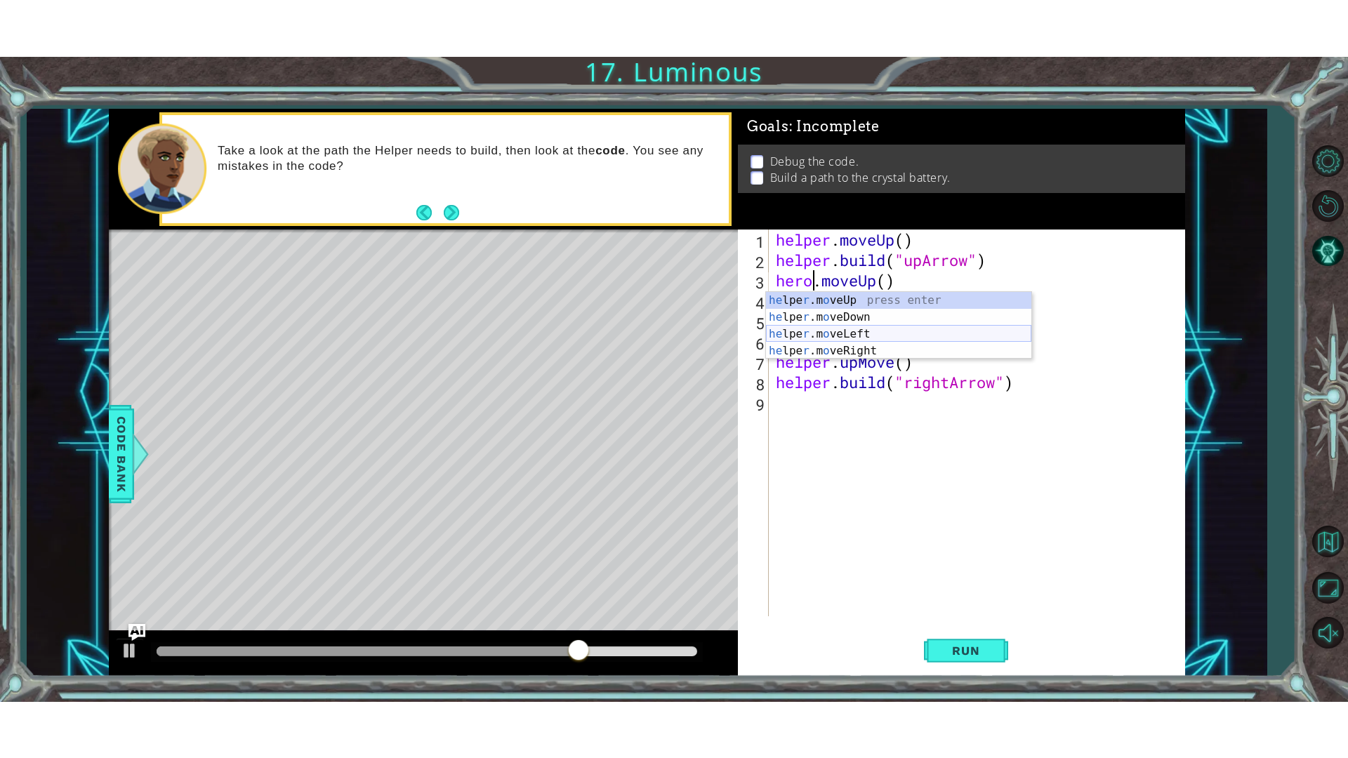
scroll to position [0, 3]
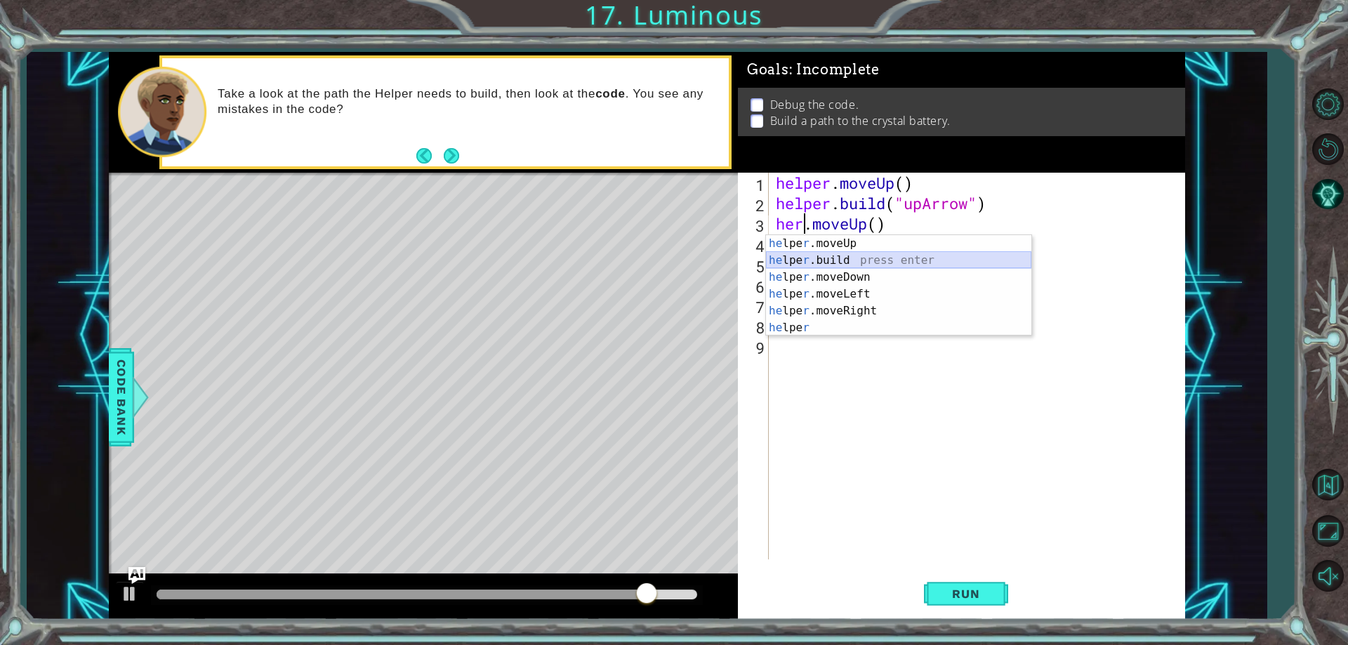
click at [883, 261] on div "he lpe r .moveUp press enter he lpe r .build press enter he lpe r .moveDown pre…" at bounding box center [898, 302] width 265 height 135
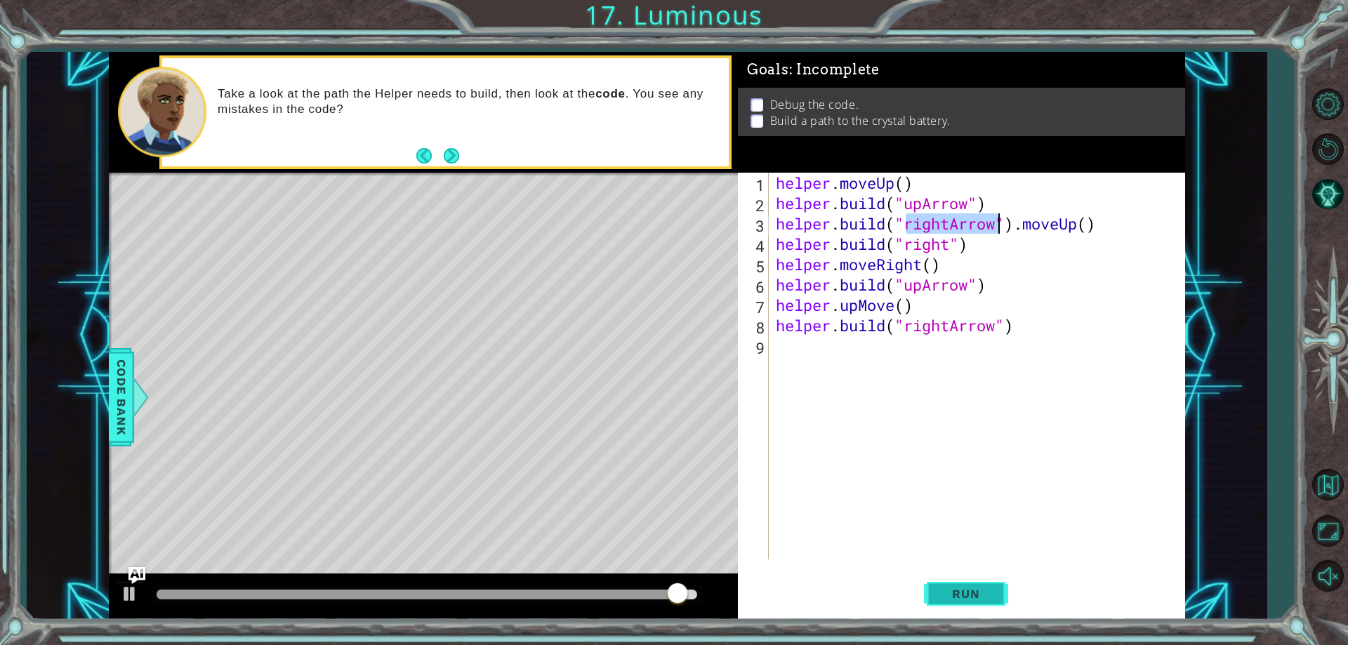
click at [981, 590] on span "Run" at bounding box center [965, 594] width 55 height 14
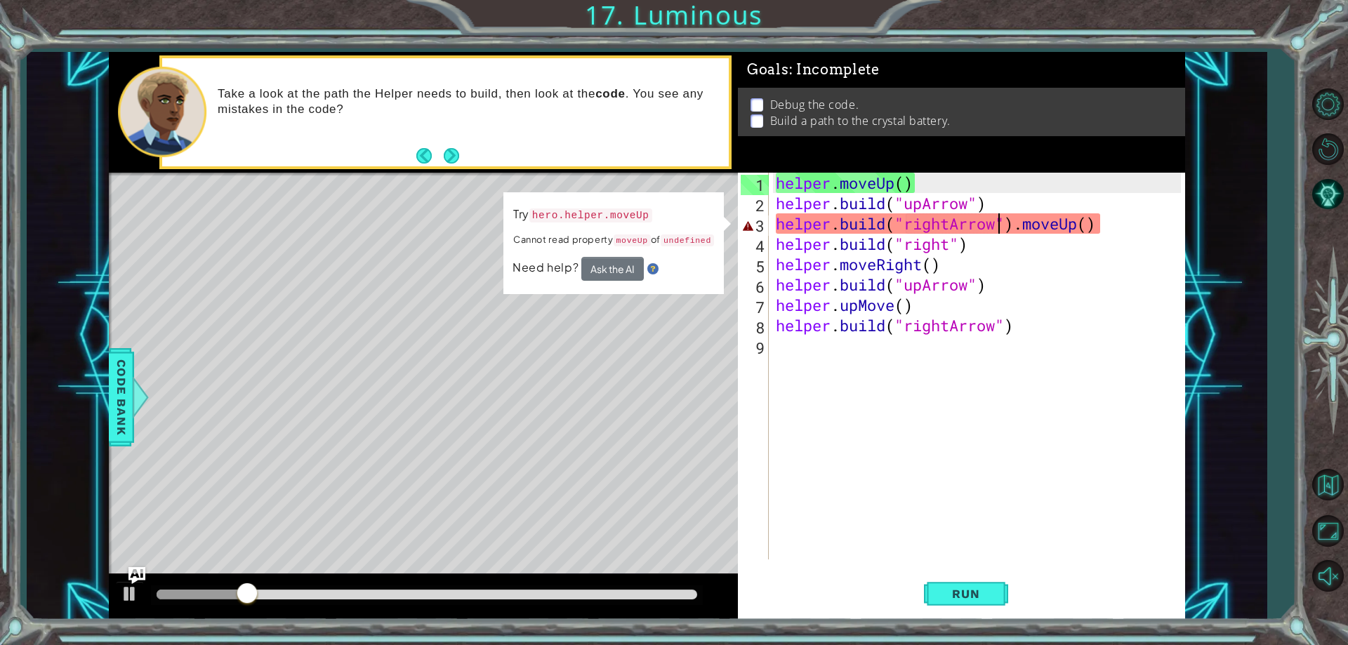
click at [836, 223] on div "helper . moveUp ( ) helper . build ( "upArrow" ) helper . build ( "rightArrow" …" at bounding box center [980, 387] width 414 height 428
click at [830, 221] on div "helper . moveUp ( ) helper . build ( "upArrow" ) helper . build ( "rightArrow" …" at bounding box center [980, 387] width 414 height 428
click at [834, 222] on div "helper . moveUp ( ) helper . build ( "upArrow" ) helper . build ( "rightArrow" …" at bounding box center [980, 387] width 414 height 428
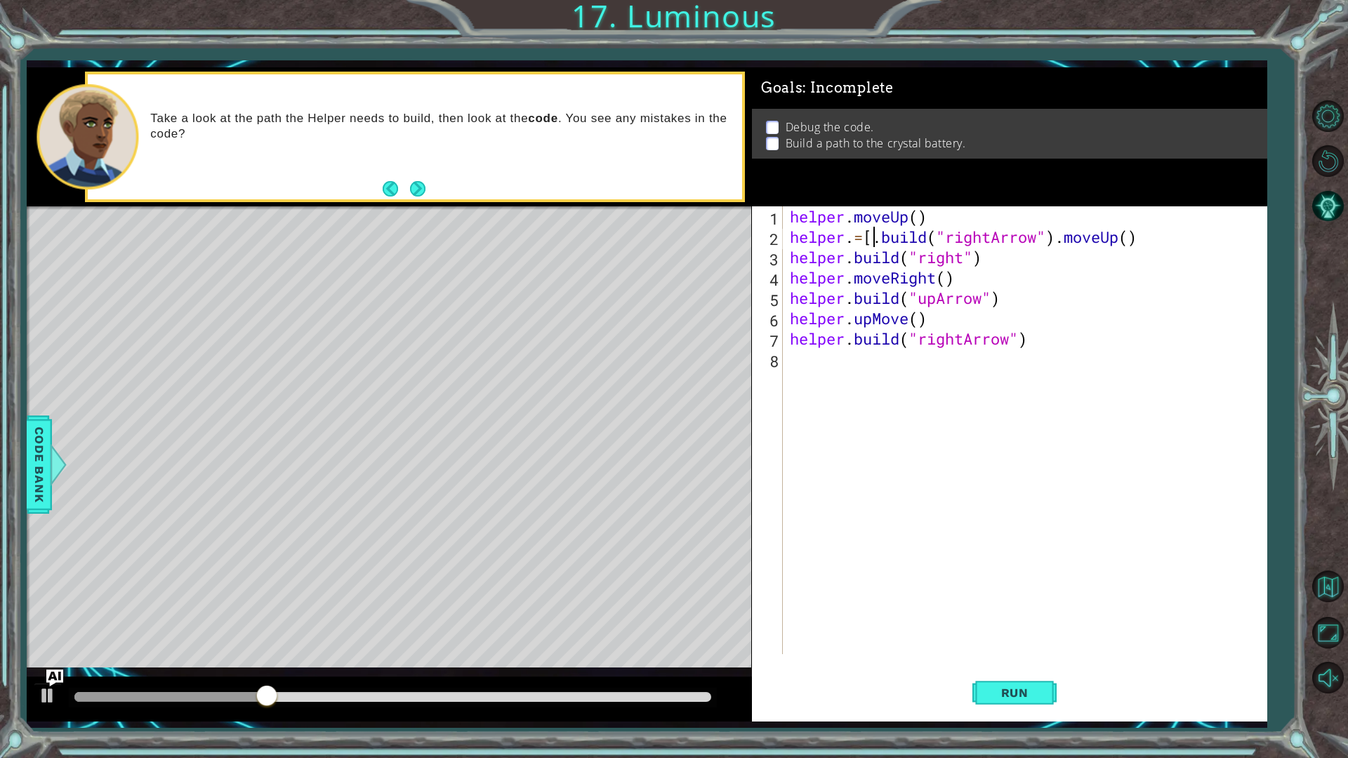
scroll to position [0, 4]
type textarea "helper.=[[DOMAIN_NAME]("rightArrow").moveUp()"
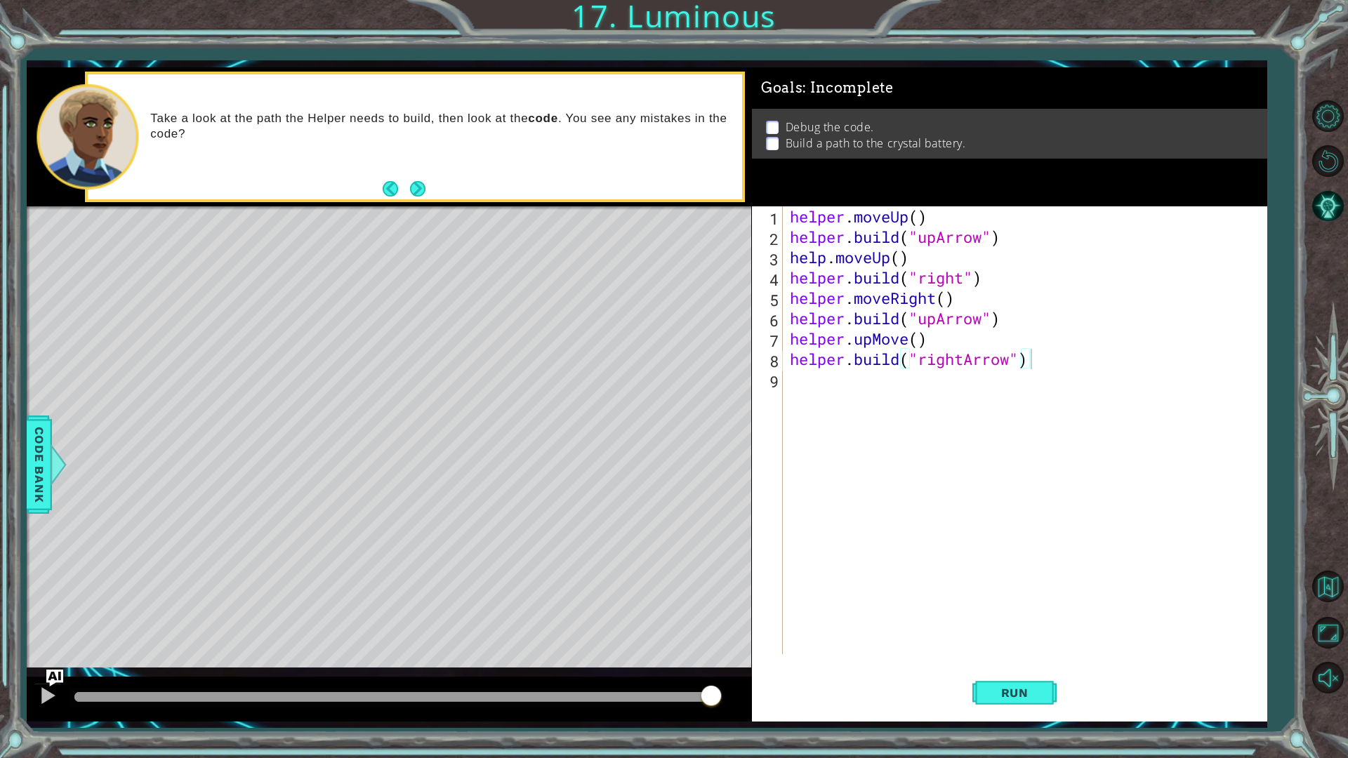
click at [972, 644] on button "Run" at bounding box center [1014, 692] width 84 height 51
type textarea "[DOMAIN_NAME]("rightArrow")"
